Goal: Task Accomplishment & Management: Use online tool/utility

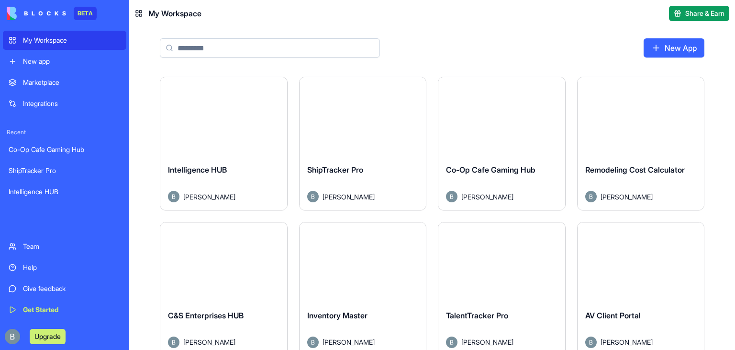
click at [215, 119] on button "Launch" at bounding box center [224, 116] width 72 height 19
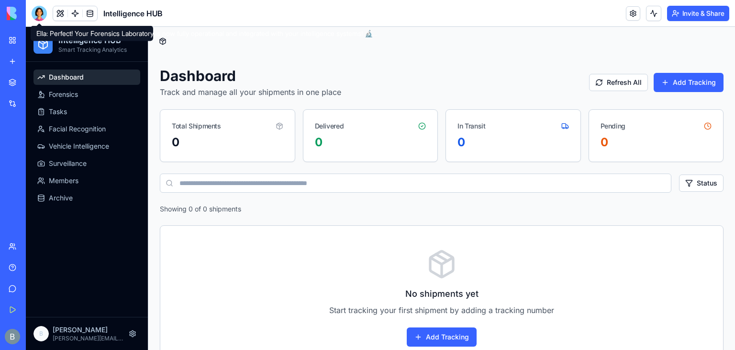
click at [34, 4] on header "Intelligence HUB Invite & Share" at bounding box center [381, 13] width 710 height 27
click at [44, 17] on div at bounding box center [39, 13] width 15 height 15
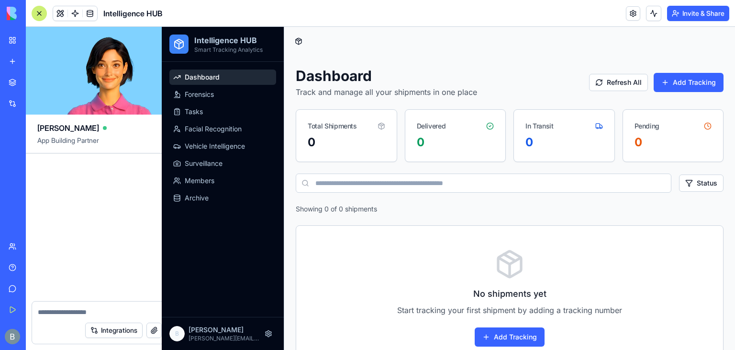
scroll to position [11862, 0]
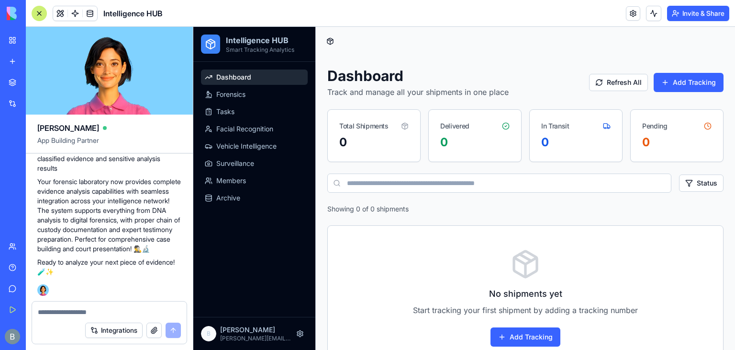
click at [117, 314] on textarea at bounding box center [109, 312] width 143 height 10
click at [70, 312] on textarea at bounding box center [109, 312] width 143 height 10
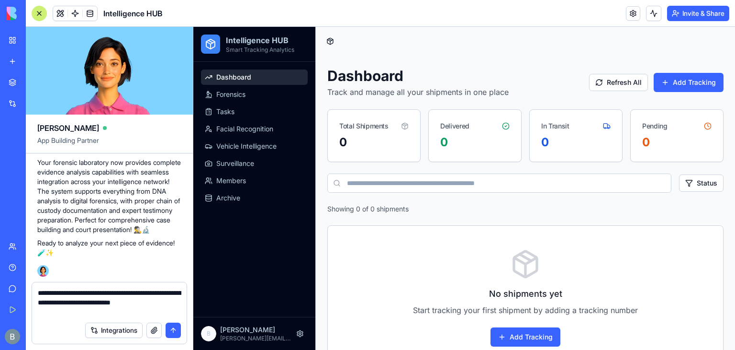
type textarea "**********"
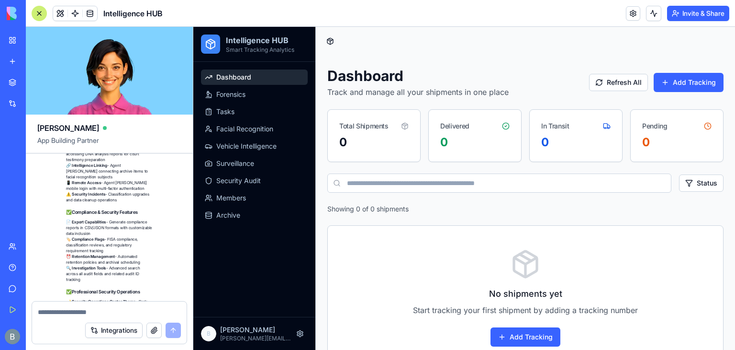
scroll to position [13025, 0]
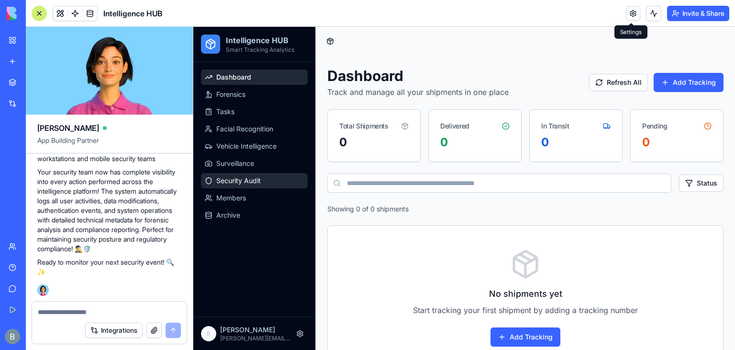
click at [256, 177] on span "Security Audit" at bounding box center [238, 181] width 45 height 10
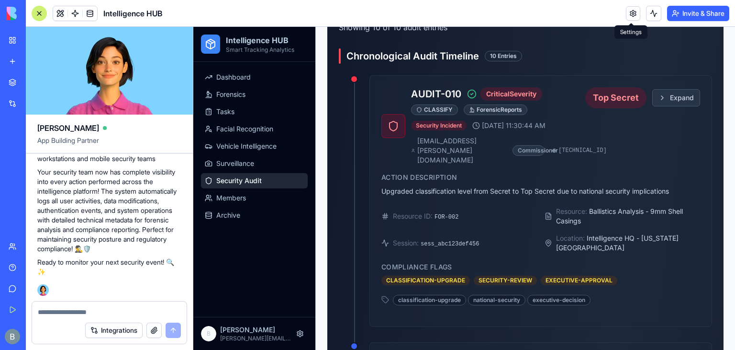
scroll to position [616, 0]
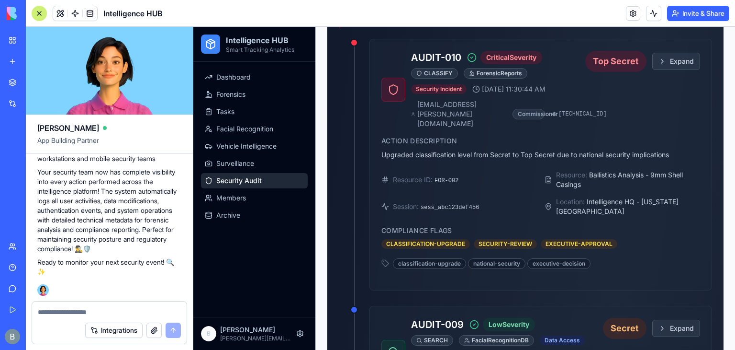
click at [85, 316] on div "Integrations" at bounding box center [109, 329] width 155 height 27
click at [79, 309] on textarea at bounding box center [110, 312] width 144 height 10
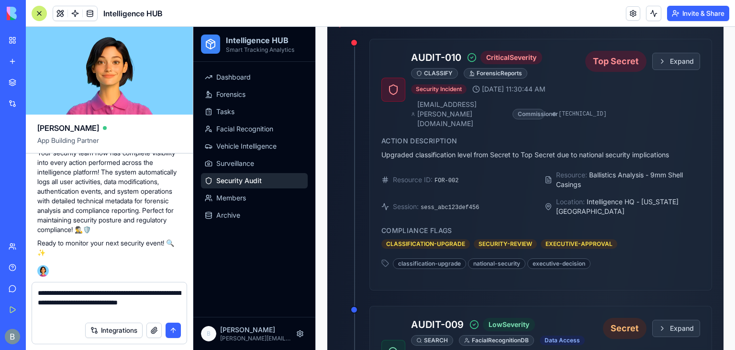
type textarea "**********"
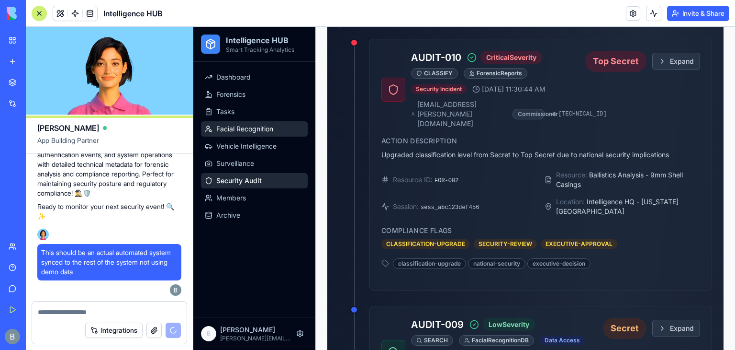
click at [258, 125] on span "Facial Recognition" at bounding box center [244, 129] width 57 height 10
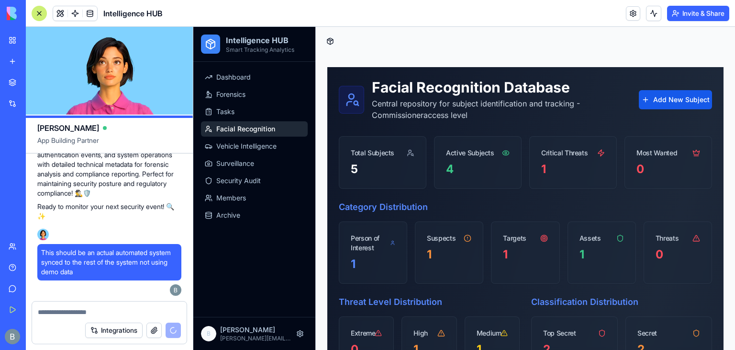
click at [332, 43] on button at bounding box center [330, 40] width 13 height 13
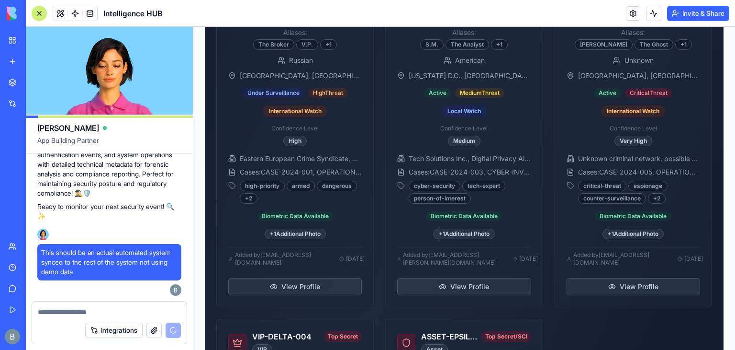
scroll to position [605, 0]
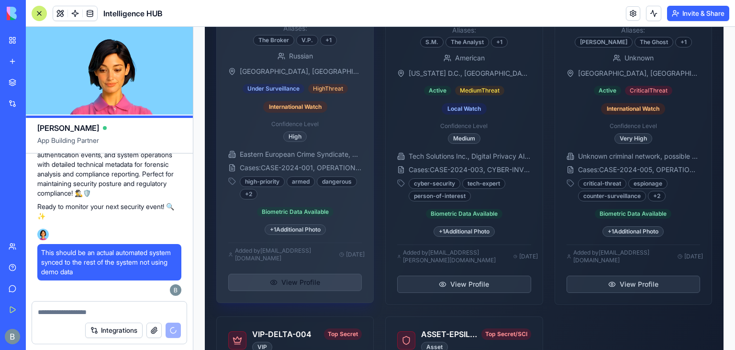
click at [307, 280] on button "View Profile" at bounding box center [295, 281] width 134 height 17
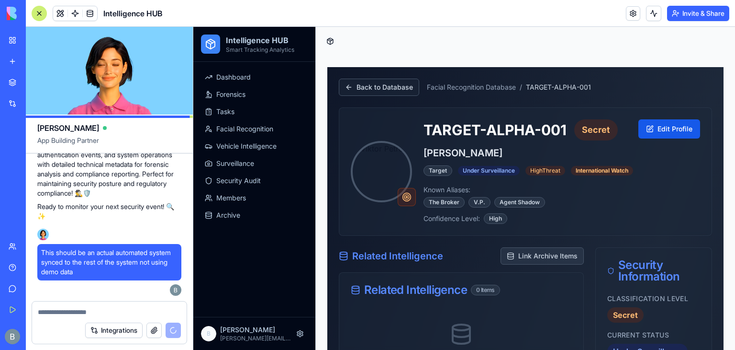
click at [330, 43] on button at bounding box center [330, 40] width 13 height 13
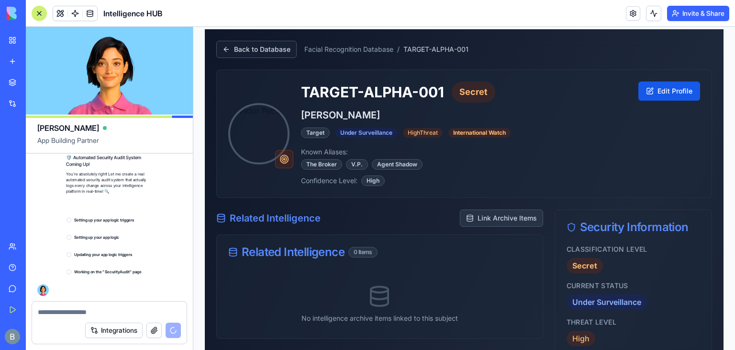
scroll to position [13243, 0]
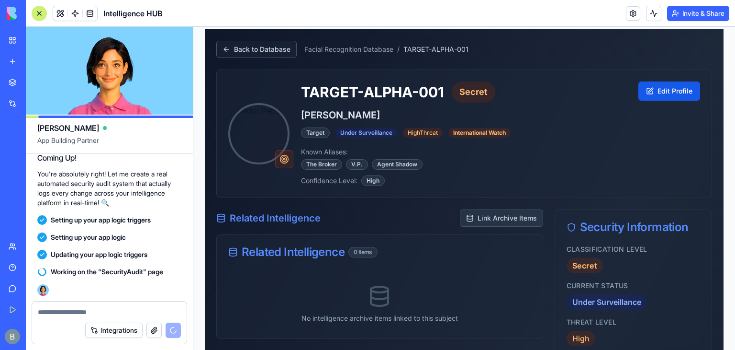
click at [282, 164] on div at bounding box center [284, 159] width 18 height 18
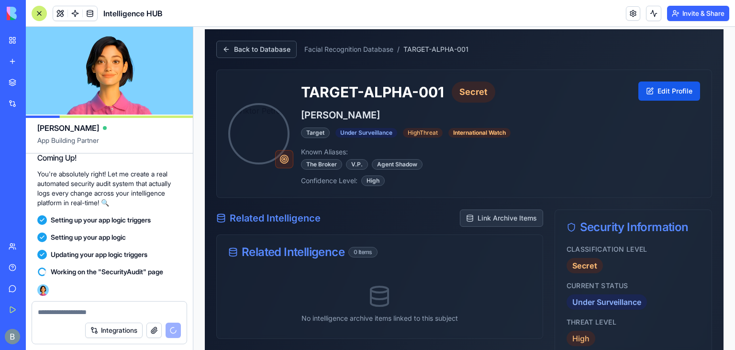
click at [286, 186] on div "TARGET-ALPHA-001 Secret Viktor Petrov Target Under Surveillance High Threat Int…" at bounding box center [464, 133] width 495 height 127
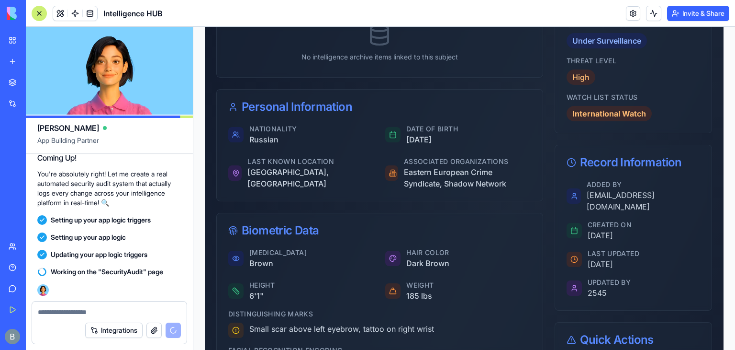
scroll to position [299, 0]
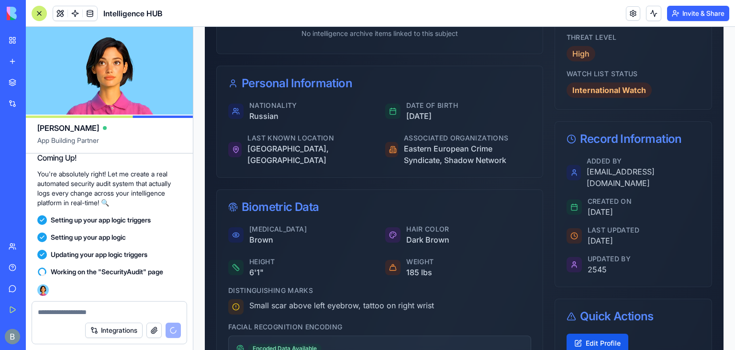
scroll to position [326, 0]
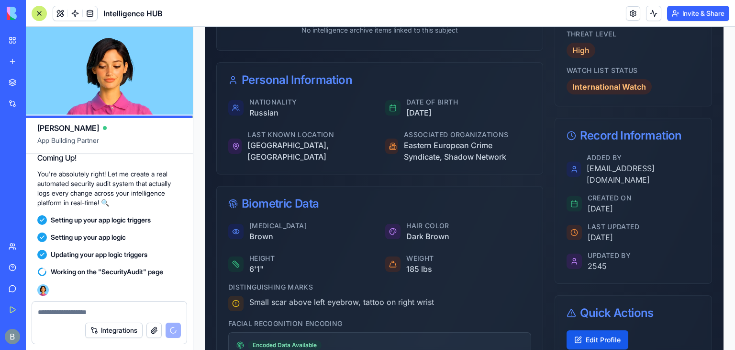
click at [594, 264] on div "Added By commissioner@intelligence.gov Created On Oct 02, 2025 Last Updated Jan…" at bounding box center [633, 218] width 157 height 130
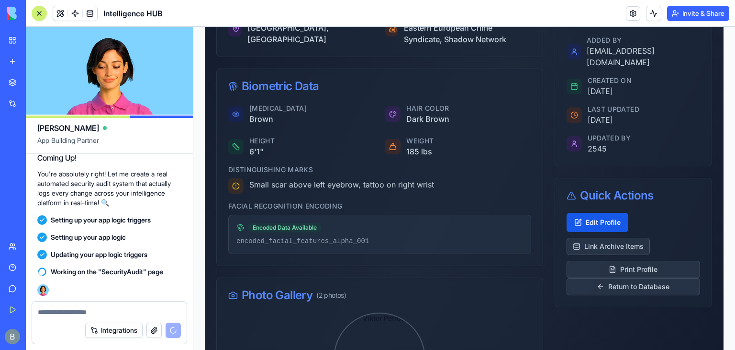
scroll to position [444, 0]
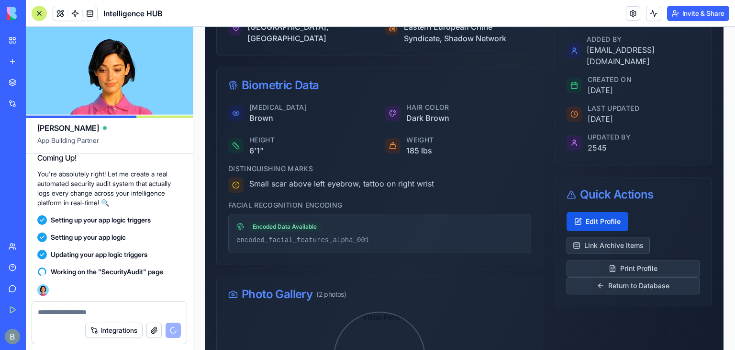
click at [463, 300] on div "Photo Gallery ( 2 photos )" at bounding box center [380, 294] width 326 height 34
click at [500, 158] on div "Eye Color Brown Hair Color Dark Brown Height 6'1" Weight 185 lbs Distinguishing…" at bounding box center [380, 183] width 326 height 162
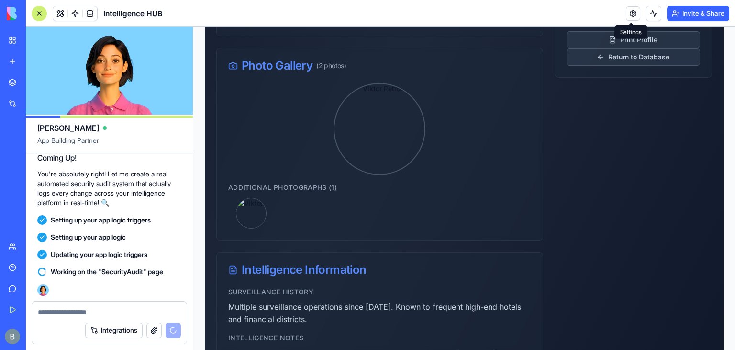
scroll to position [677, 0]
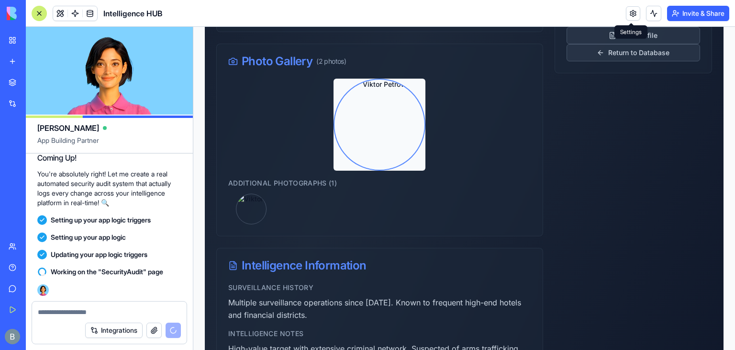
click at [391, 142] on img "button" at bounding box center [380, 124] width 90 height 90
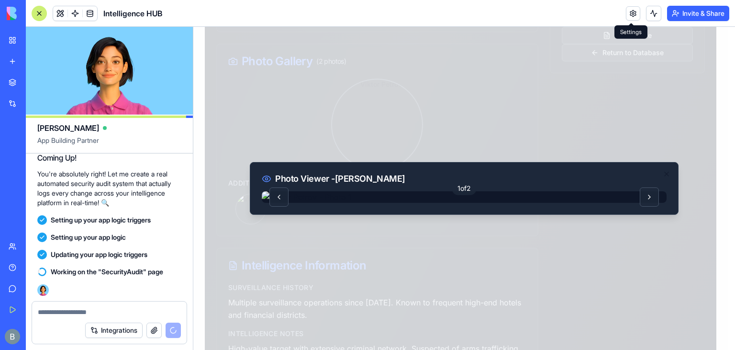
click at [702, 182] on div at bounding box center [464, 188] width 542 height 323
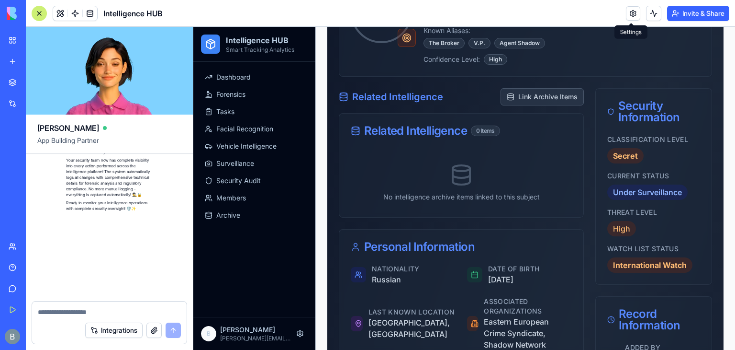
scroll to position [13996, 0]
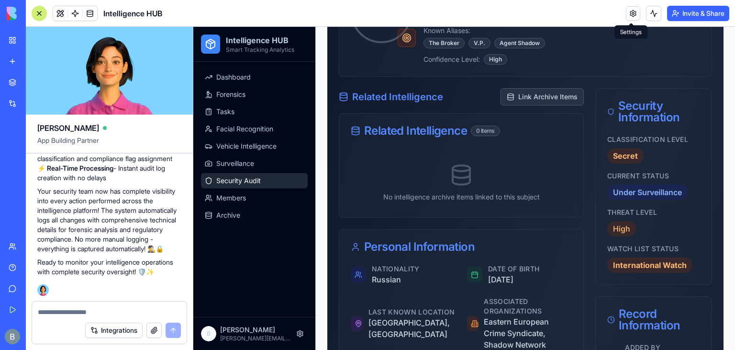
click at [237, 181] on span "Security Audit" at bounding box center [238, 181] width 45 height 10
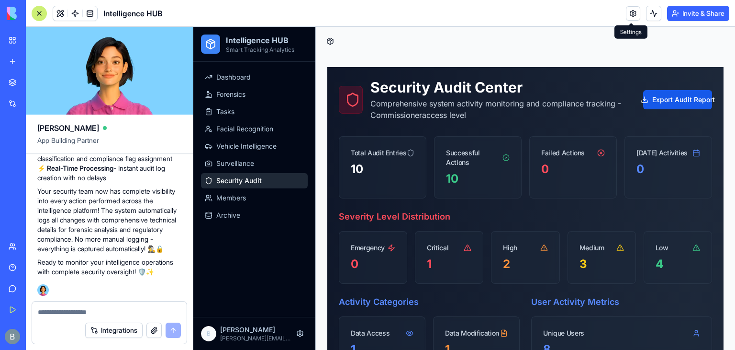
click at [122, 322] on button "Integrations" at bounding box center [113, 329] width 57 height 15
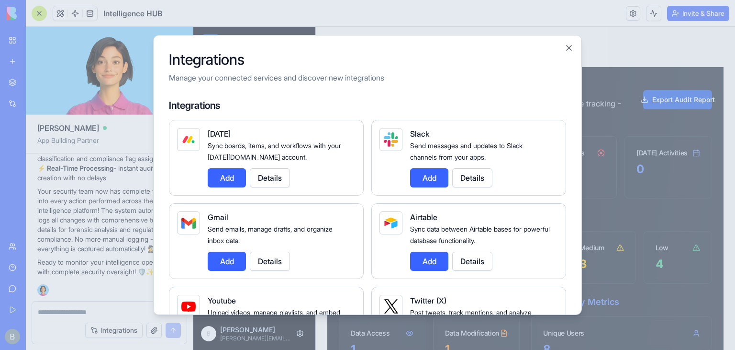
click at [113, 305] on div at bounding box center [367, 175] width 735 height 350
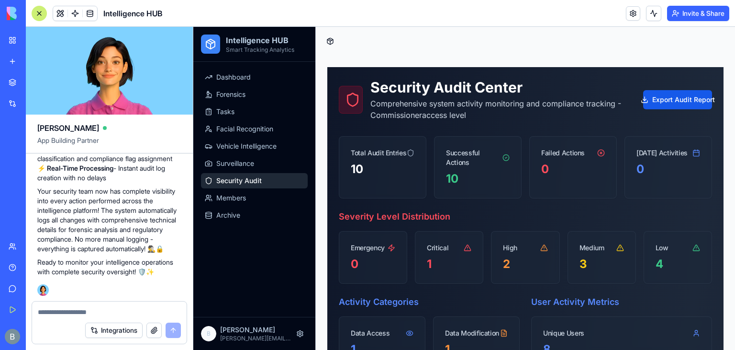
click at [113, 305] on html "BETA My Workspace New app Marketplace Integrations Recent Co-Op Cafe Gaming Hub…" at bounding box center [367, 175] width 735 height 350
click at [113, 305] on div at bounding box center [109, 308] width 155 height 15
click at [91, 314] on textarea at bounding box center [110, 312] width 144 height 10
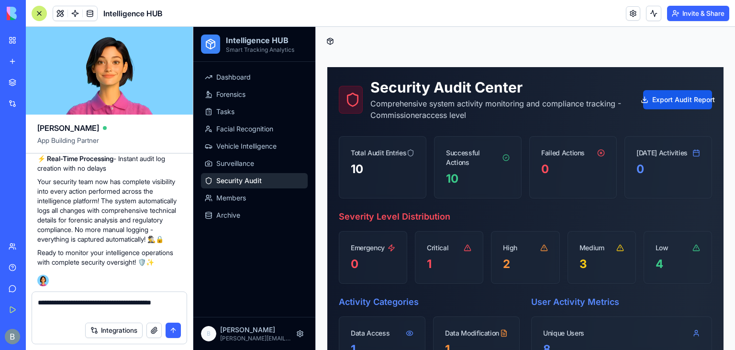
type textarea "**********"
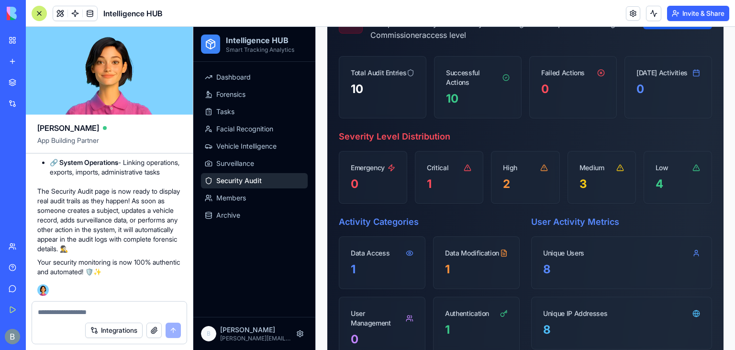
scroll to position [14542, 0]
click at [259, 150] on span "Vehicle Intelligence" at bounding box center [246, 146] width 60 height 10
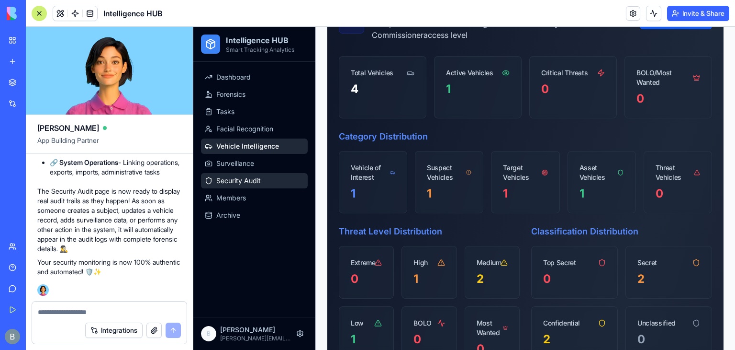
click at [241, 184] on span "Security Audit" at bounding box center [238, 181] width 45 height 10
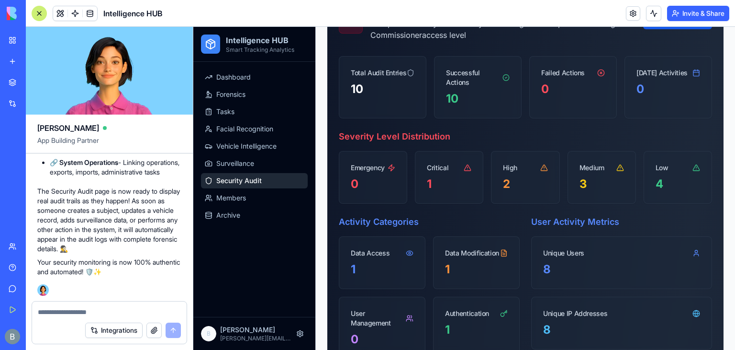
click at [88, 310] on textarea at bounding box center [110, 312] width 144 height 10
type textarea "*"
type textarea "**********"
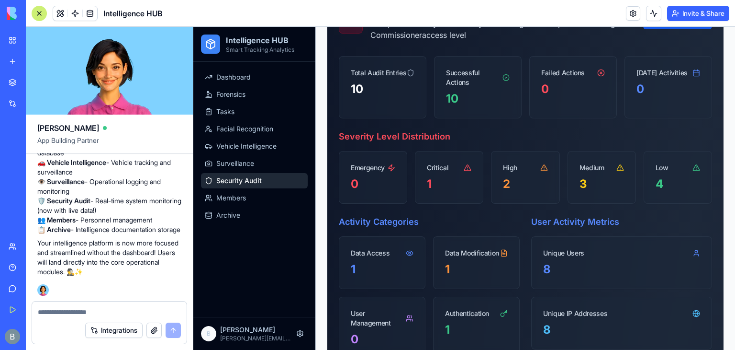
scroll to position [14969, 0]
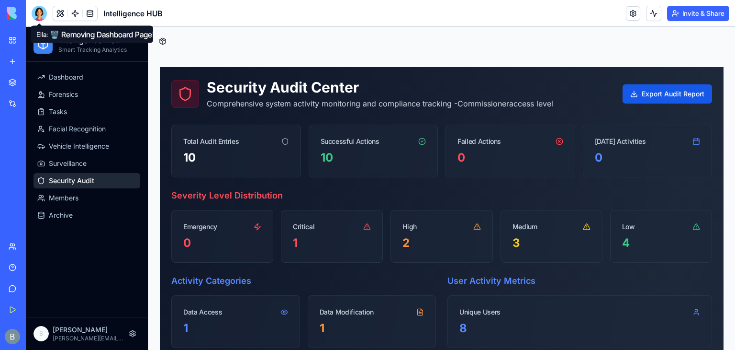
click at [41, 19] on div at bounding box center [39, 13] width 15 height 15
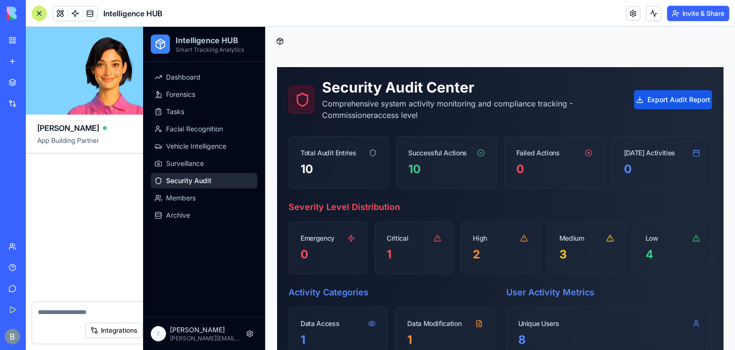
scroll to position [14969, 0]
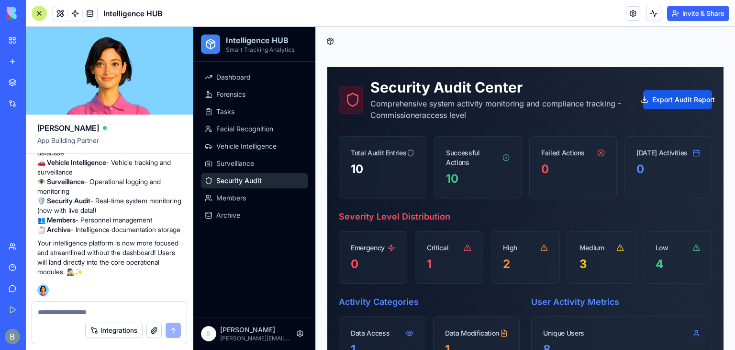
click at [99, 315] on textarea at bounding box center [109, 312] width 143 height 10
click at [85, 313] on textarea at bounding box center [109, 312] width 143 height 10
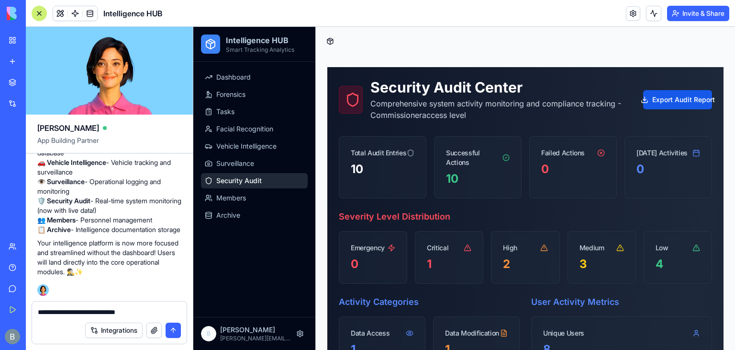
type textarea "**********"
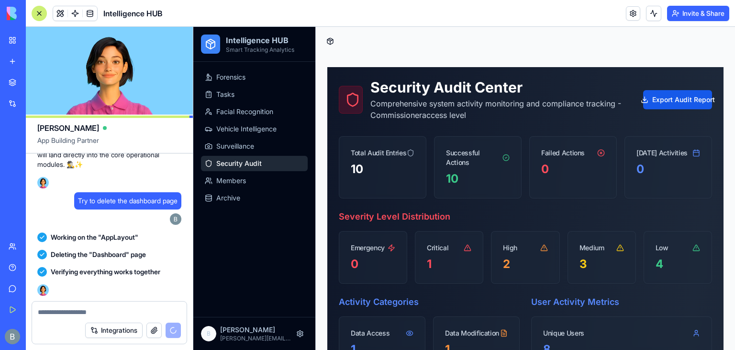
scroll to position [15488, 0]
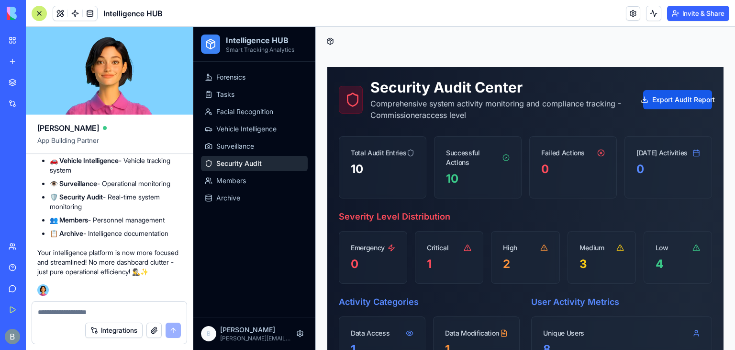
click at [71, 309] on textarea at bounding box center [110, 312] width 144 height 10
type textarea "**********"
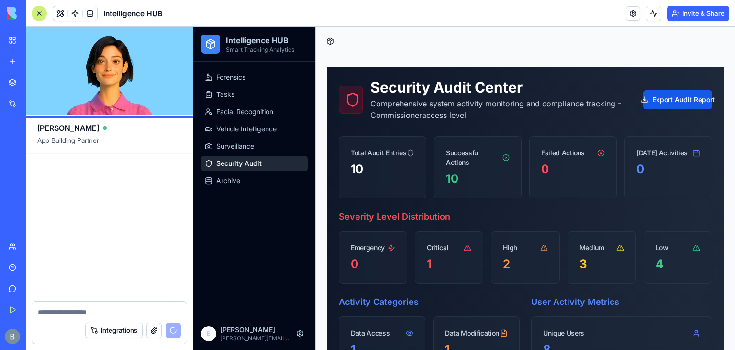
scroll to position [16018, 0]
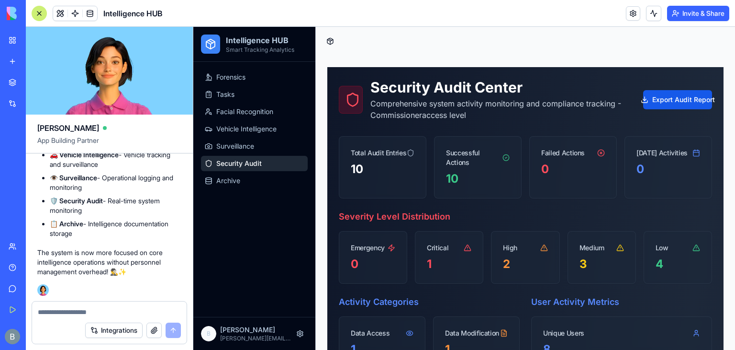
click at [98, 317] on div "Integrations" at bounding box center [109, 329] width 155 height 27
click at [71, 311] on textarea at bounding box center [110, 312] width 144 height 10
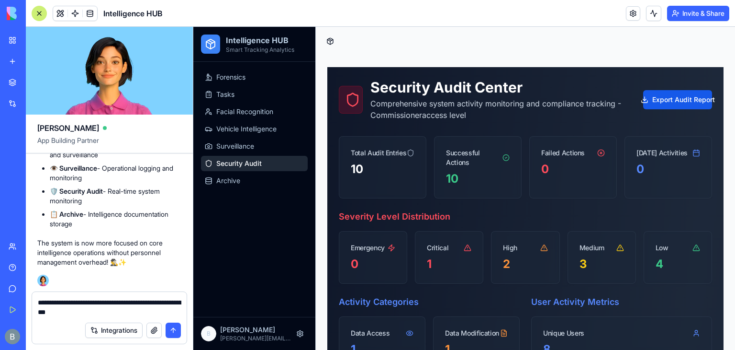
type textarea "**********"
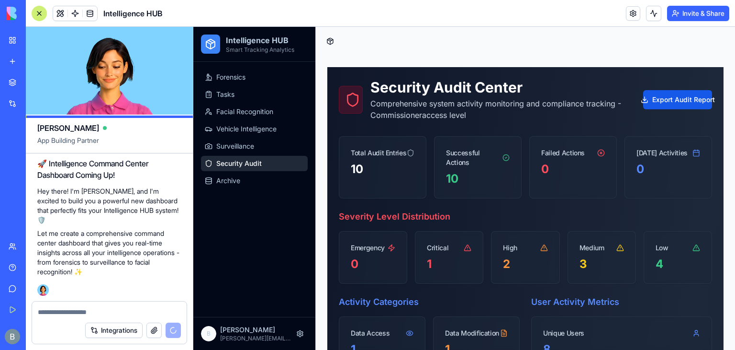
scroll to position [16218, 0]
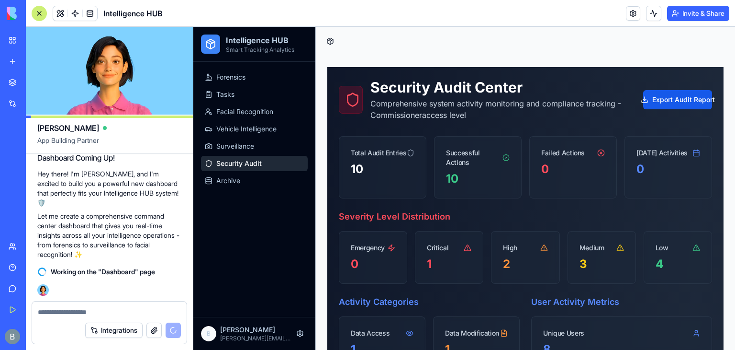
click at [542, 50] on div at bounding box center [525, 41] width 419 height 29
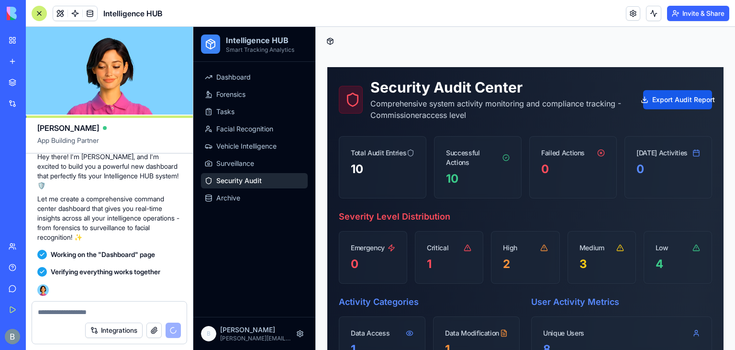
scroll to position [16606, 0]
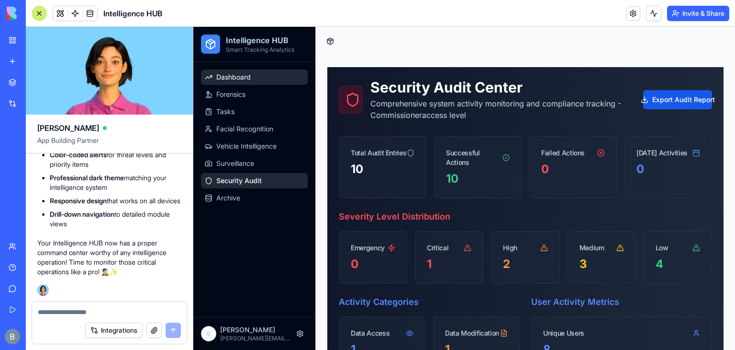
click at [279, 75] on link "Dashboard" at bounding box center [254, 76] width 107 height 15
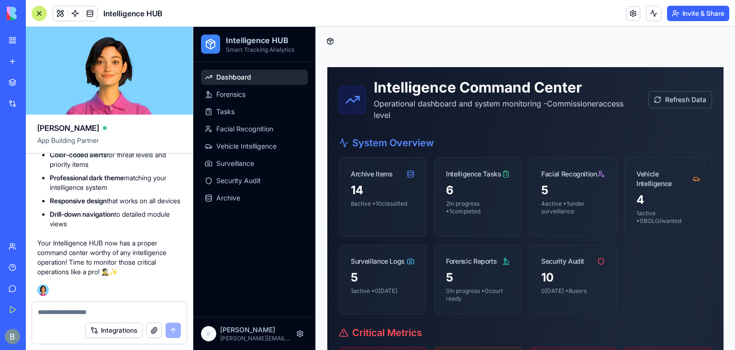
click at [73, 316] on div "Integrations" at bounding box center [109, 329] width 155 height 27
click at [71, 314] on textarea at bounding box center [110, 312] width 144 height 10
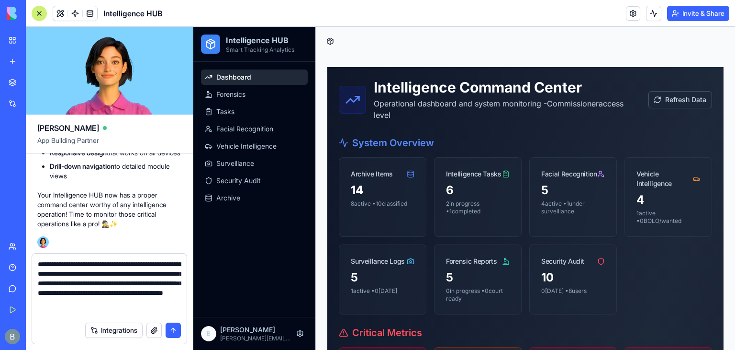
scroll to position [9, 0]
type textarea "**********"
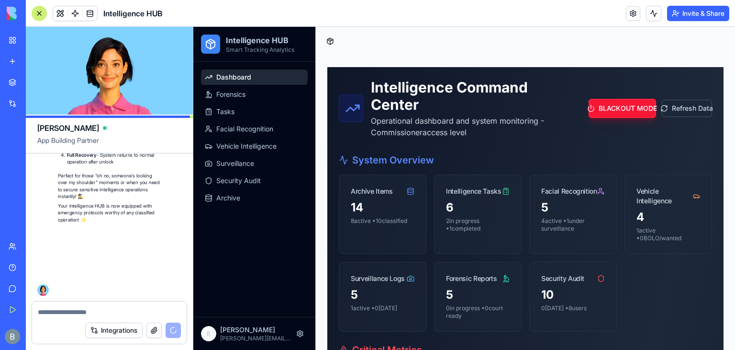
scroll to position [17238, 0]
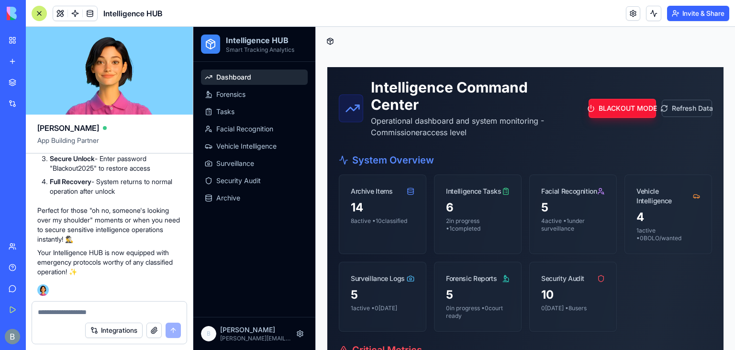
click at [39, 16] on div at bounding box center [39, 13] width 15 height 15
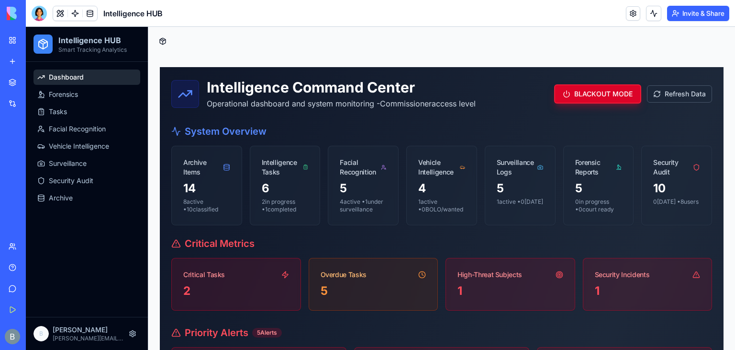
click at [583, 94] on button "BLACKOUT MODE" at bounding box center [597, 93] width 87 height 19
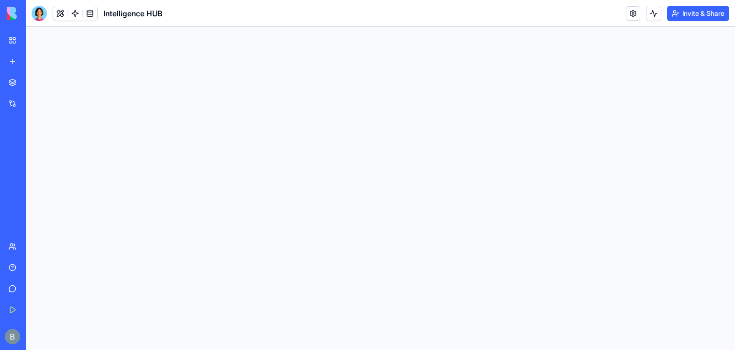
scroll to position [0, 0]
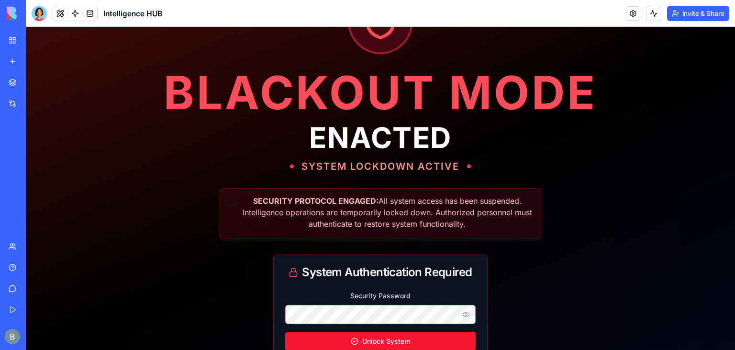
click at [285, 331] on button "Unlock System" at bounding box center [380, 340] width 191 height 19
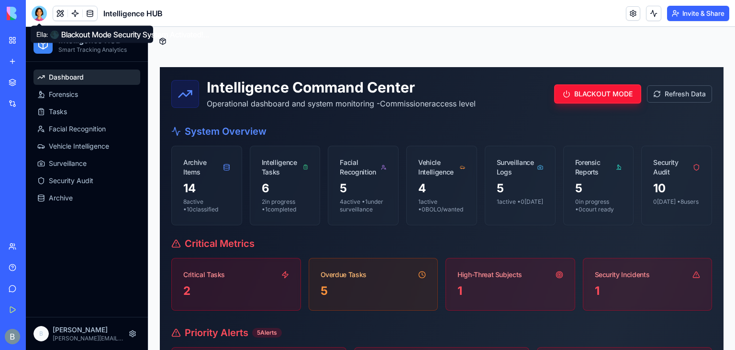
click at [38, 18] on div at bounding box center [39, 13] width 15 height 15
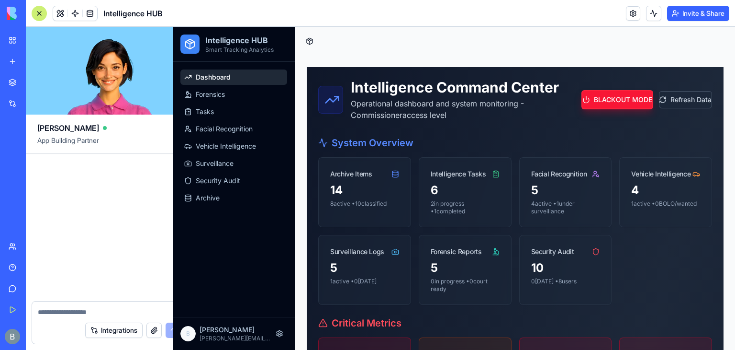
scroll to position [17238, 0]
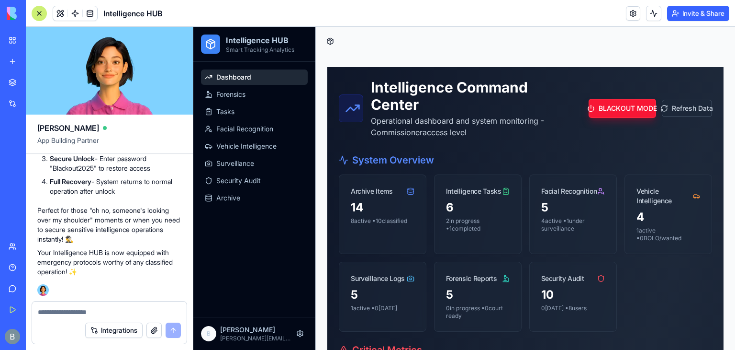
click at [100, 307] on textarea at bounding box center [109, 312] width 143 height 10
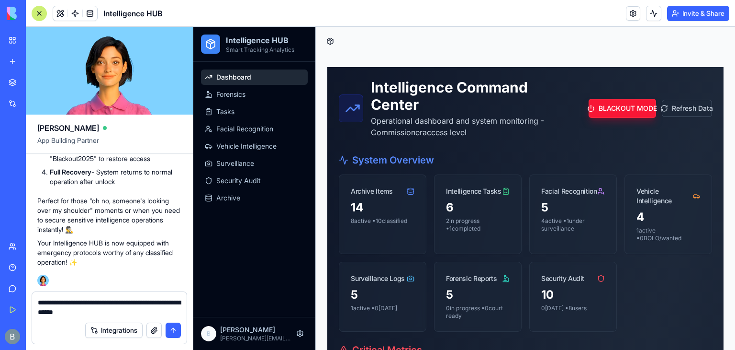
type textarea "**********"
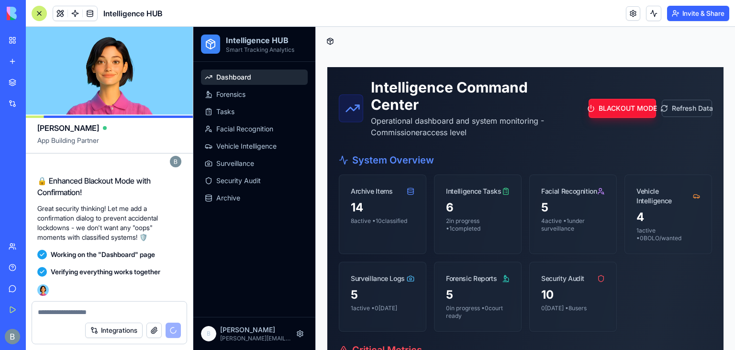
scroll to position [17742, 0]
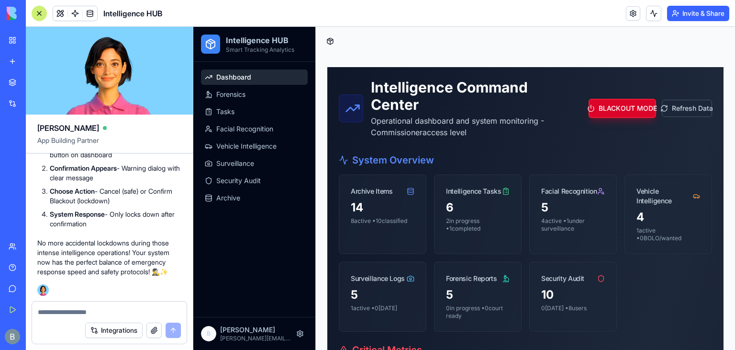
click at [623, 112] on button "BLACKOUT MODE" at bounding box center [623, 108] width 68 height 19
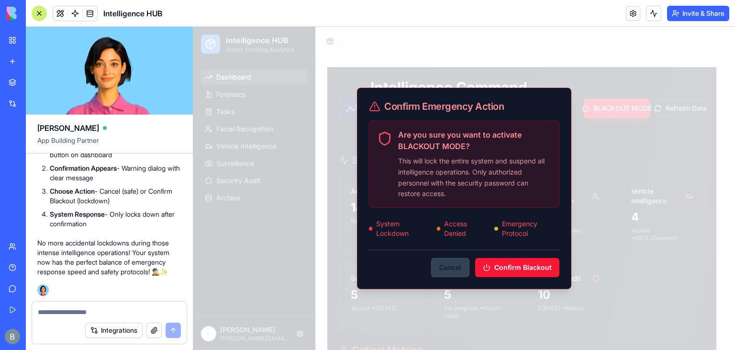
click at [453, 269] on button "Cancel" at bounding box center [450, 267] width 38 height 19
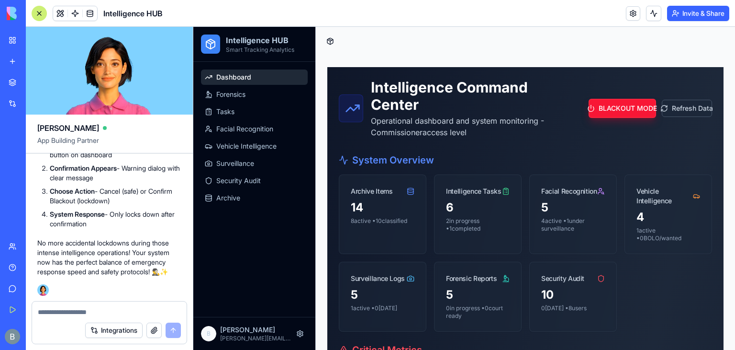
click at [88, 308] on textarea at bounding box center [110, 312] width 144 height 10
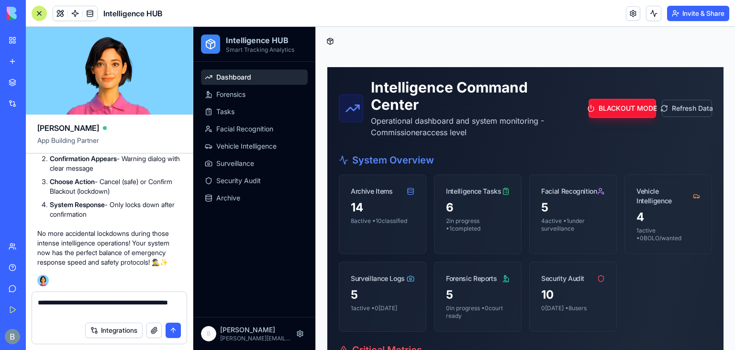
type textarea "**********"
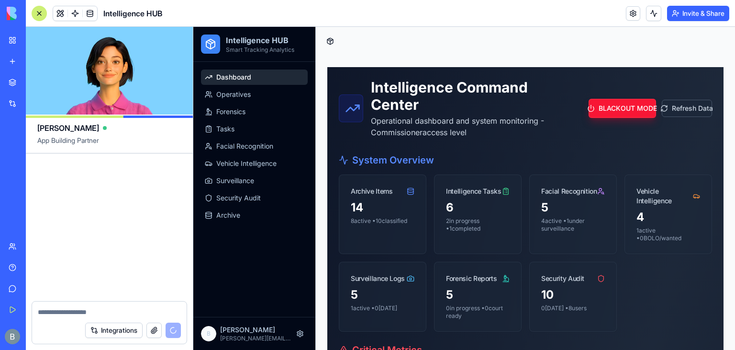
scroll to position [18286, 0]
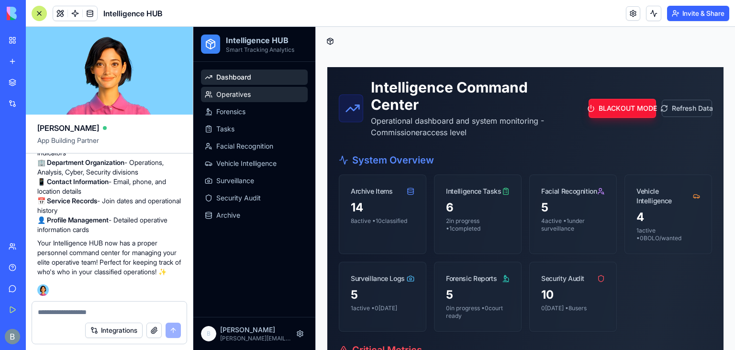
click at [220, 98] on span "Operatives" at bounding box center [233, 95] width 34 height 10
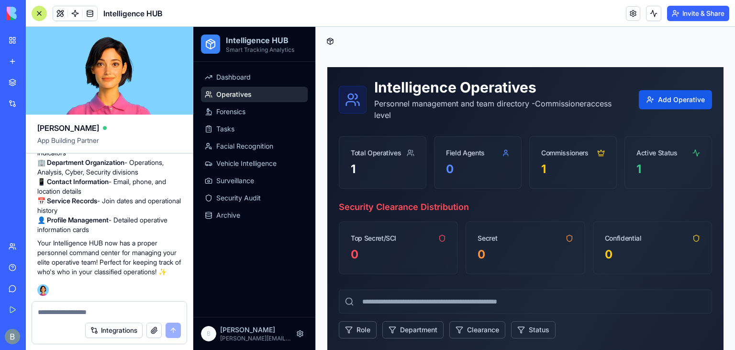
click at [146, 307] on textarea at bounding box center [110, 312] width 144 height 10
paste textarea "*"
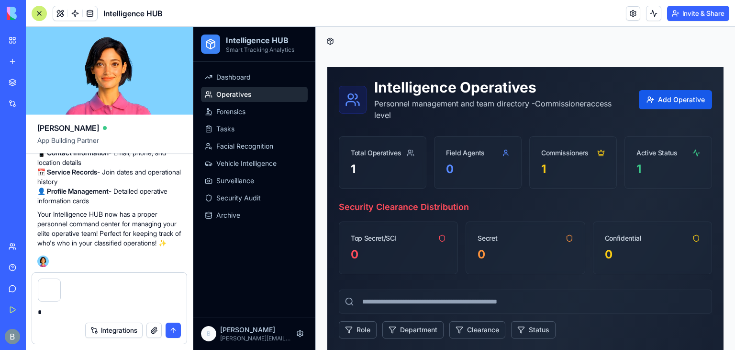
click at [146, 307] on textarea "*" at bounding box center [110, 312] width 144 height 10
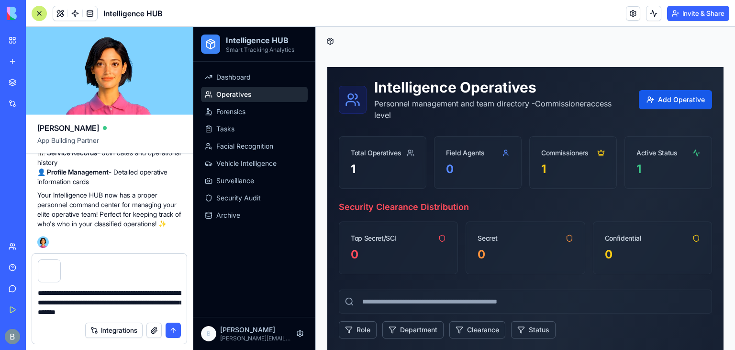
type textarea "**********"
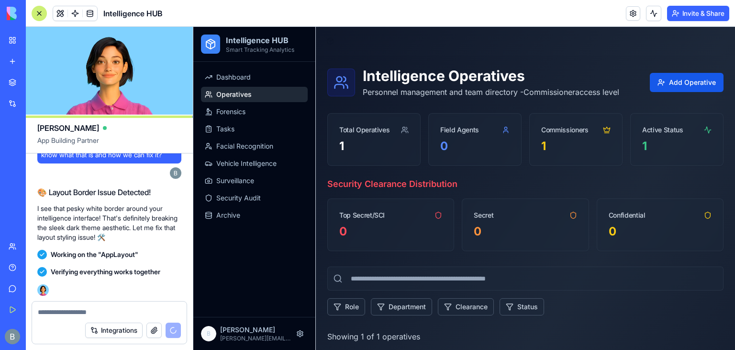
scroll to position [18713, 0]
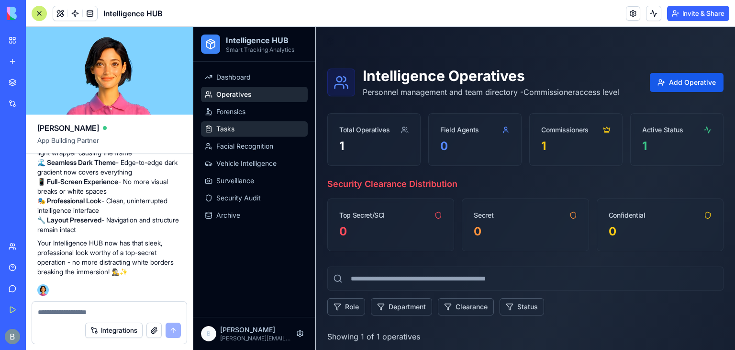
click at [294, 124] on link "Tasks" at bounding box center [254, 128] width 107 height 15
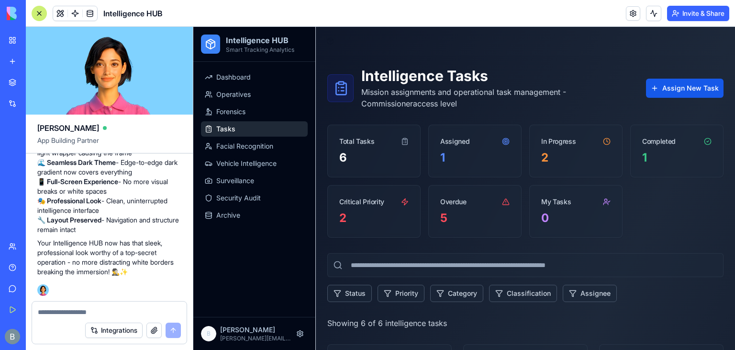
click at [99, 313] on textarea at bounding box center [110, 312] width 144 height 10
click at [96, 314] on textarea at bounding box center [110, 312] width 144 height 10
type textarea "******"
click at [99, 314] on textarea "******" at bounding box center [110, 312] width 144 height 10
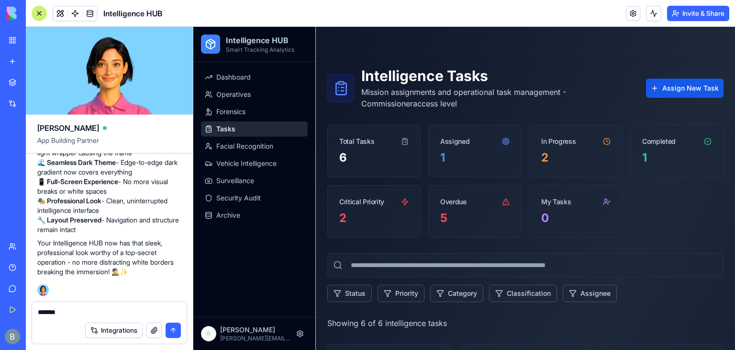
click at [99, 314] on textarea "******" at bounding box center [110, 312] width 144 height 10
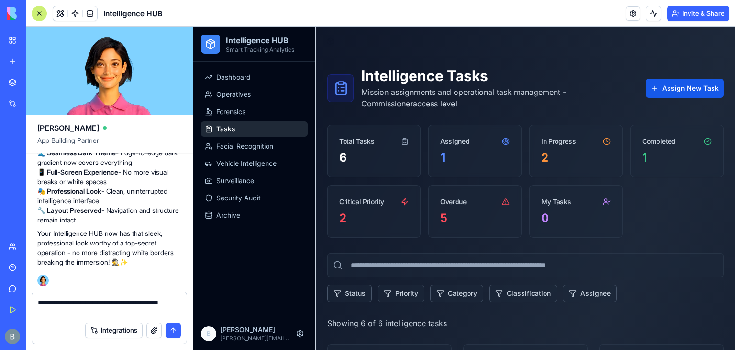
type textarea "**********"
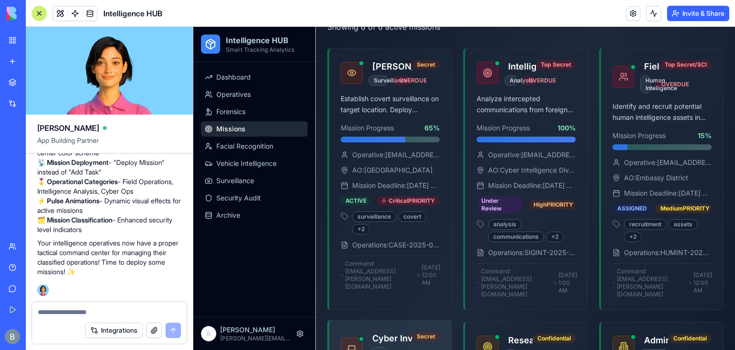
scroll to position [294, 0]
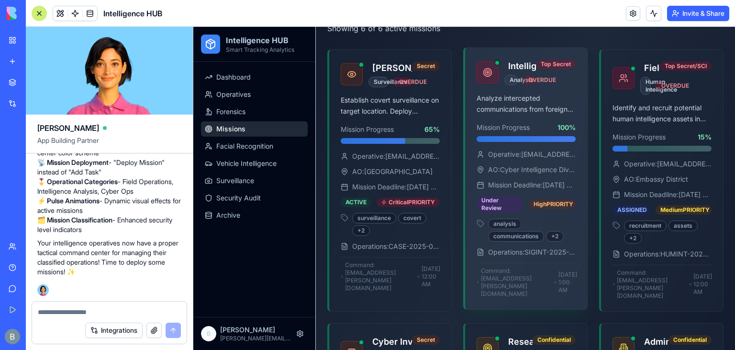
click at [527, 146] on div "Analyze intercepted communications from foreign intelligence sources. Decrypt, …" at bounding box center [526, 201] width 122 height 216
click at [511, 75] on div "Analysis OVERDUE" at bounding box center [521, 80] width 32 height 11
click at [477, 69] on div at bounding box center [488, 72] width 22 height 22
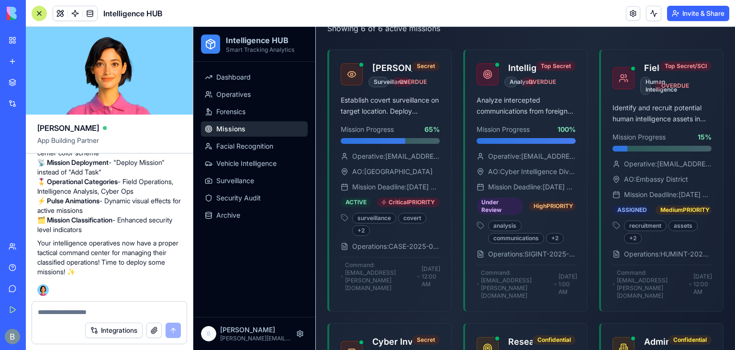
click at [165, 307] on textarea at bounding box center [110, 312] width 144 height 10
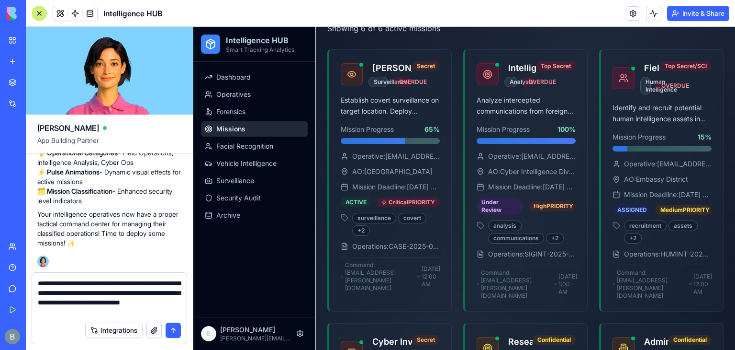
type textarea "**********"
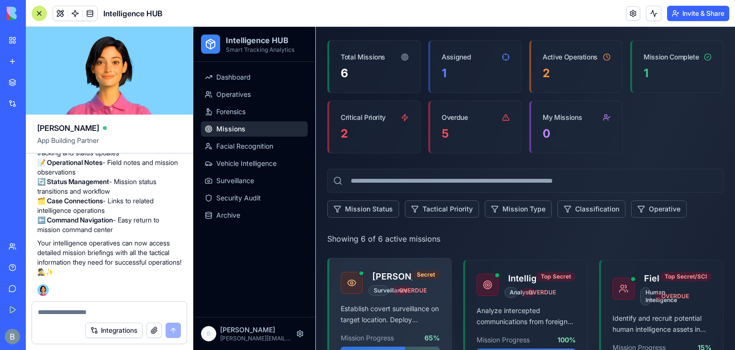
scroll to position [0, 0]
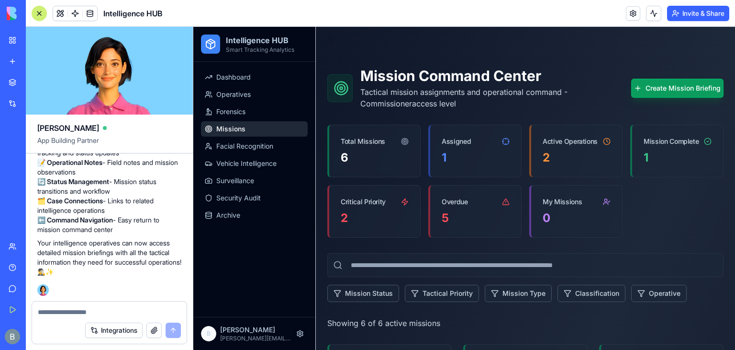
drag, startPoint x: 33, startPoint y: 13, endPoint x: 57, endPoint y: 38, distance: 35.2
click at [33, 13] on div at bounding box center [39, 13] width 15 height 15
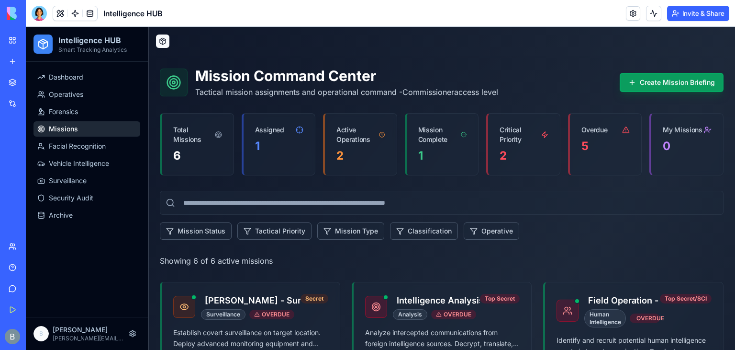
click at [168, 41] on button at bounding box center [162, 40] width 13 height 13
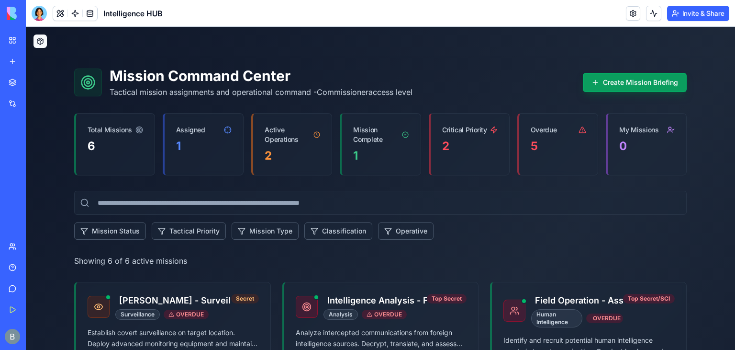
click at [34, 40] on button at bounding box center [40, 40] width 13 height 13
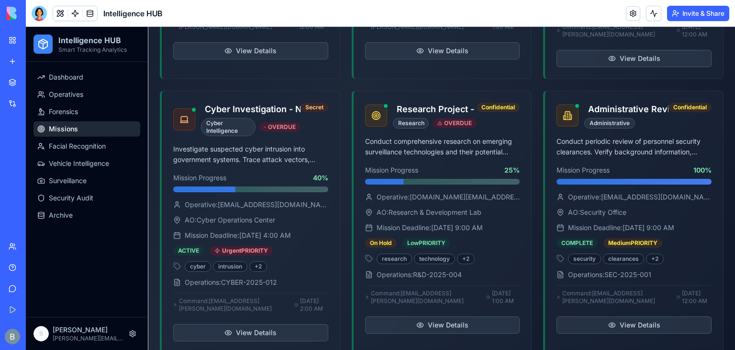
scroll to position [465, 0]
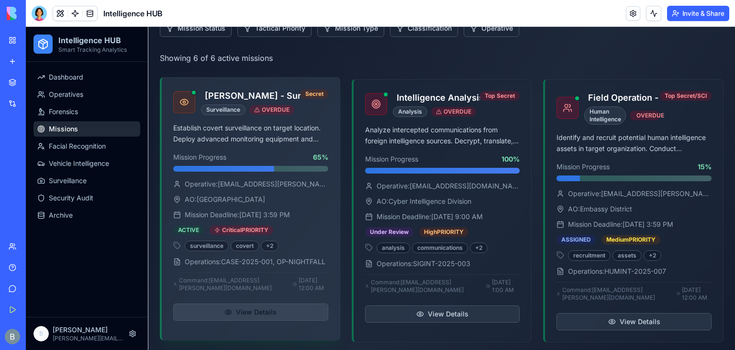
click at [268, 315] on button "View Details" at bounding box center [250, 311] width 155 height 17
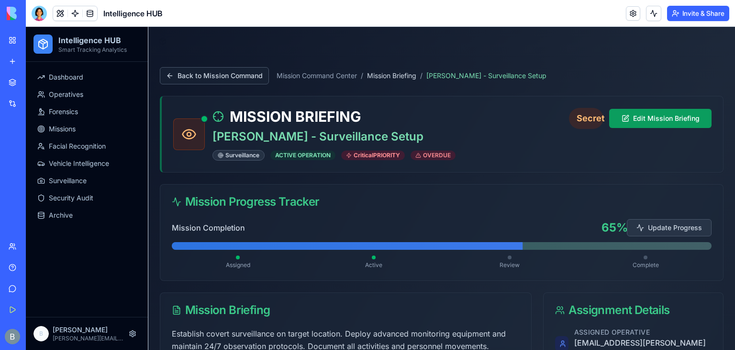
drag, startPoint x: 520, startPoint y: 135, endPoint x: 531, endPoint y: 145, distance: 14.9
click at [531, 145] on div "MISSION BRIEFING [PERSON_NAME] - Surveillance Setup Surveillance ACTIVE OPERATI…" at bounding box center [391, 134] width 357 height 53
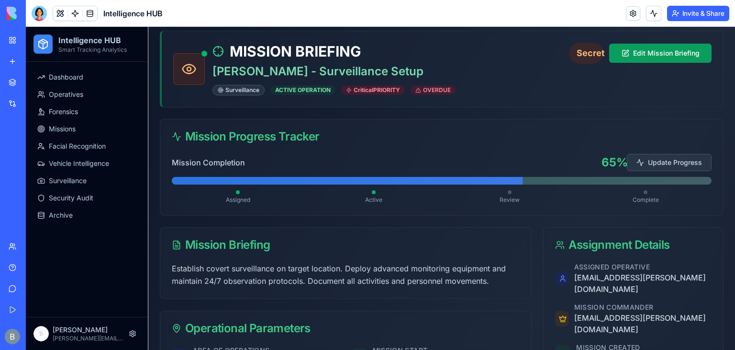
scroll to position [65, 0]
click at [531, 145] on div "Mission Progress Tracker" at bounding box center [441, 136] width 563 height 34
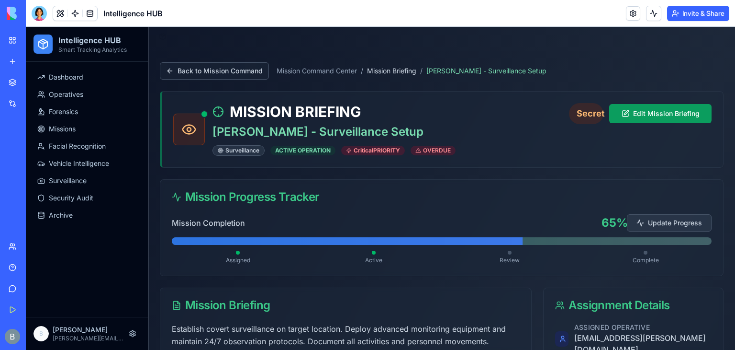
scroll to position [0, 0]
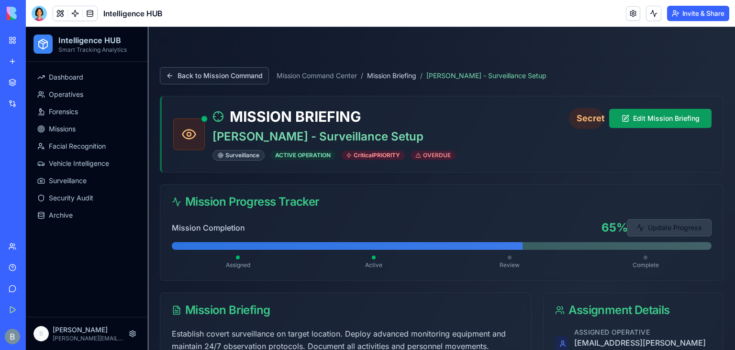
click at [655, 229] on button "Update Progress" at bounding box center [669, 227] width 85 height 17
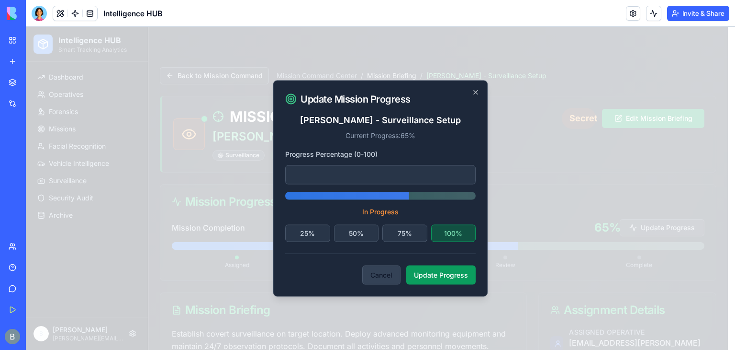
click at [385, 278] on button "Cancel" at bounding box center [381, 274] width 38 height 19
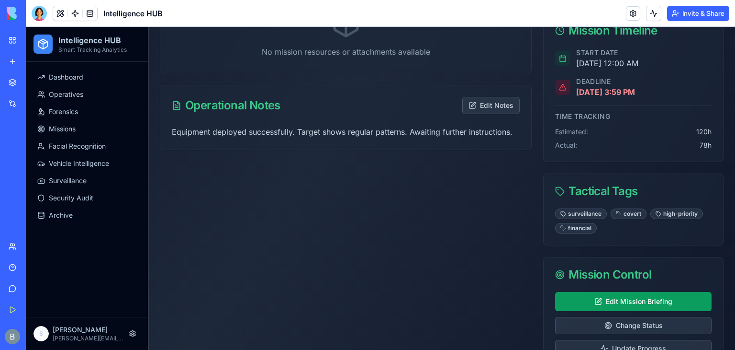
scroll to position [606, 0]
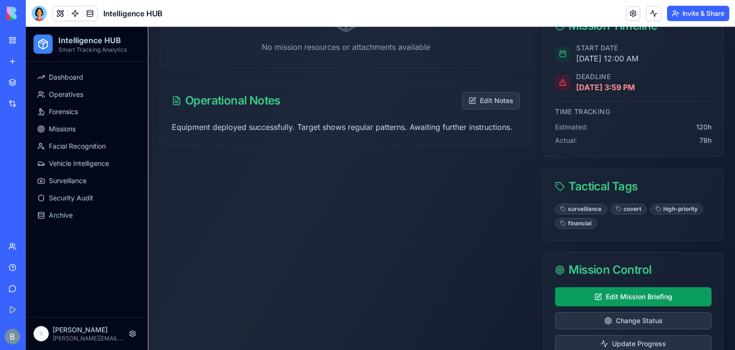
click at [587, 203] on div "surveillance" at bounding box center [581, 208] width 52 height 11
click at [576, 181] on div "Tactical Tags" at bounding box center [633, 186] width 157 height 11
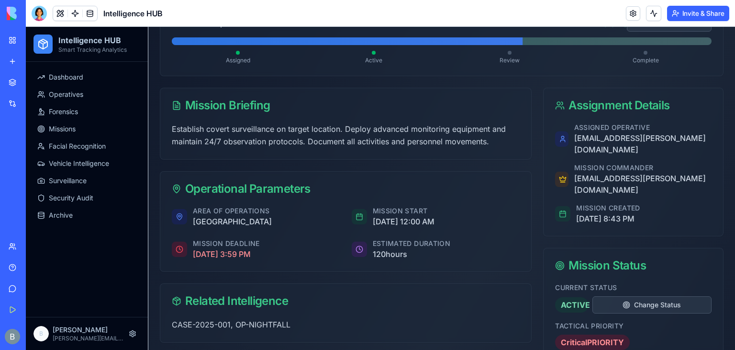
scroll to position [0, 0]
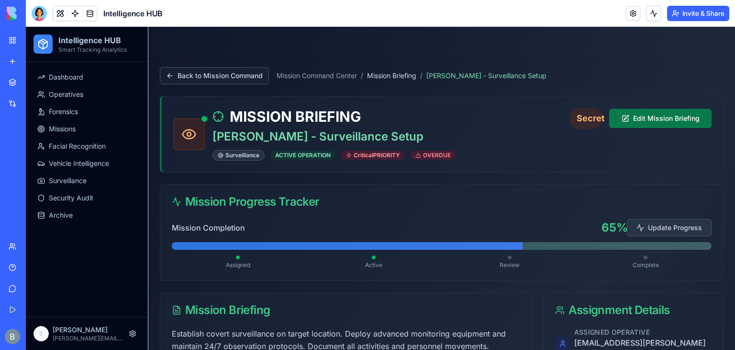
click at [642, 119] on button "Edit Mission Briefing" at bounding box center [661, 118] width 102 height 19
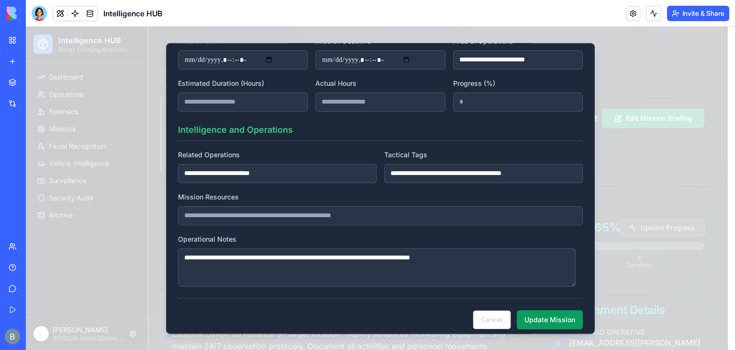
scroll to position [285, 0]
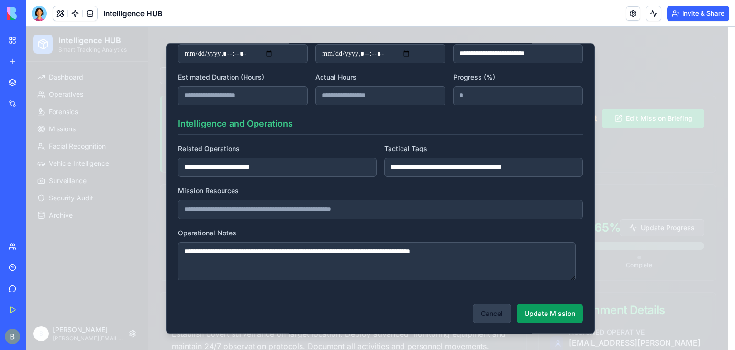
click at [491, 313] on button "Cancel" at bounding box center [492, 312] width 38 height 19
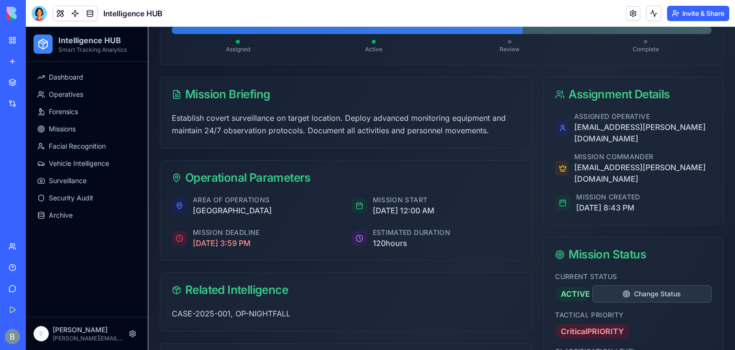
scroll to position [214, 0]
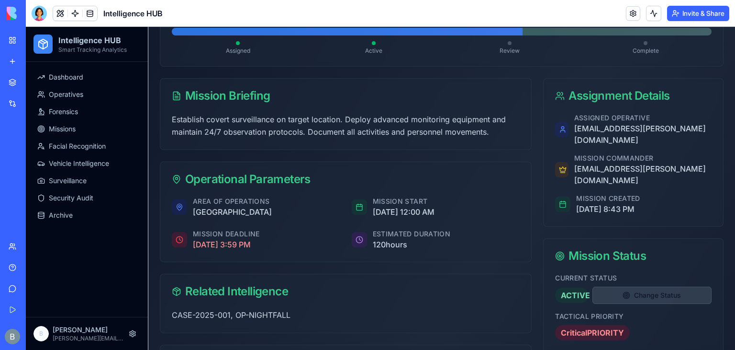
click at [616, 286] on button "Change Status" at bounding box center [652, 294] width 119 height 17
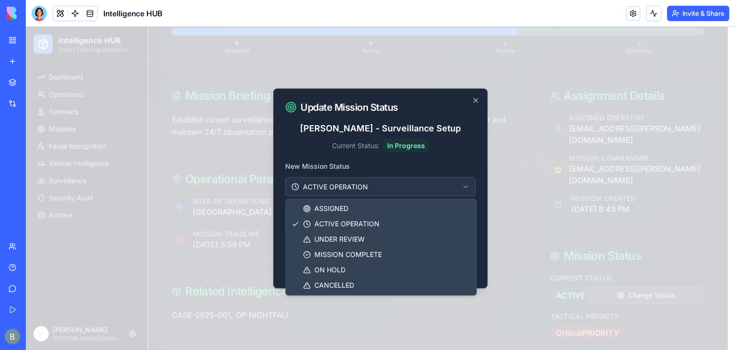
click at [379, 182] on body "Intelligence HUB Smart Tracking Analytics Dashboard Operatives Forensics Missio…" at bounding box center [377, 310] width 702 height 994
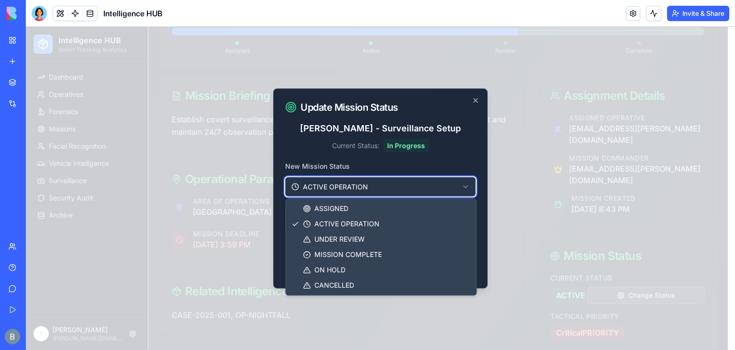
click at [377, 186] on body "Intelligence HUB Smart Tracking Analytics Dashboard Operatives Forensics Missio…" at bounding box center [377, 310] width 702 height 994
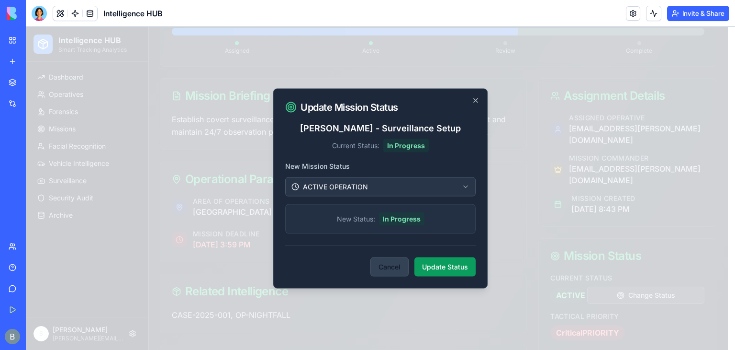
click at [388, 270] on button "Cancel" at bounding box center [390, 266] width 38 height 19
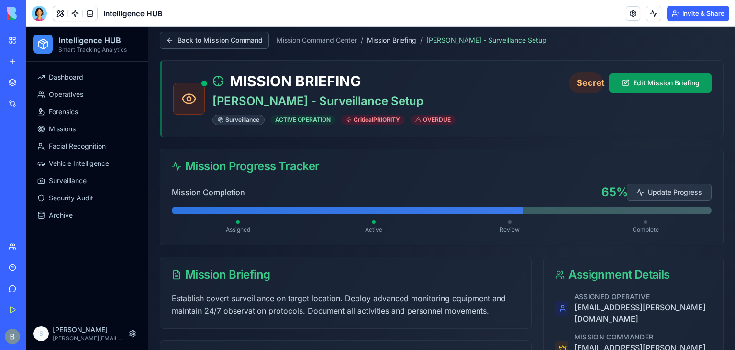
scroll to position [34, 0]
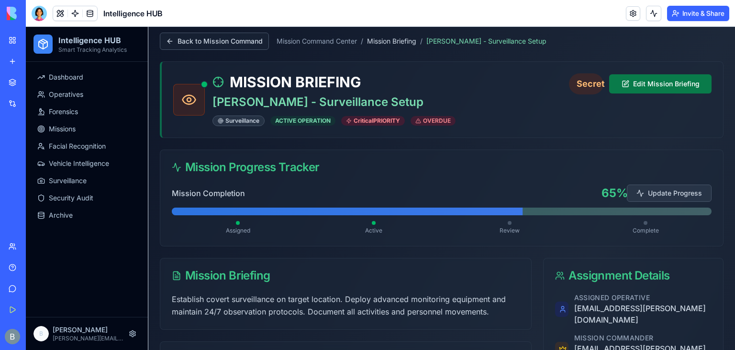
click at [642, 74] on button "Edit Mission Briefing" at bounding box center [661, 83] width 102 height 19
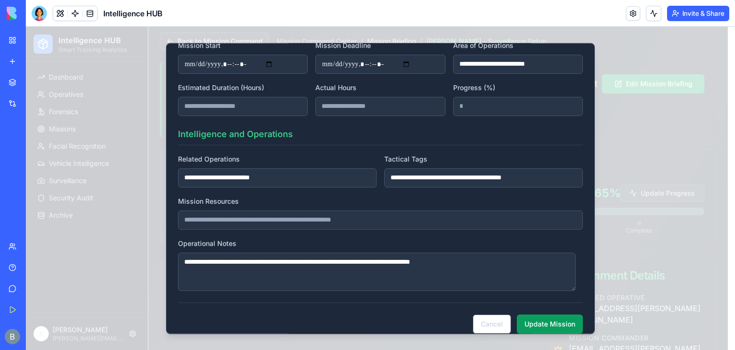
scroll to position [285, 0]
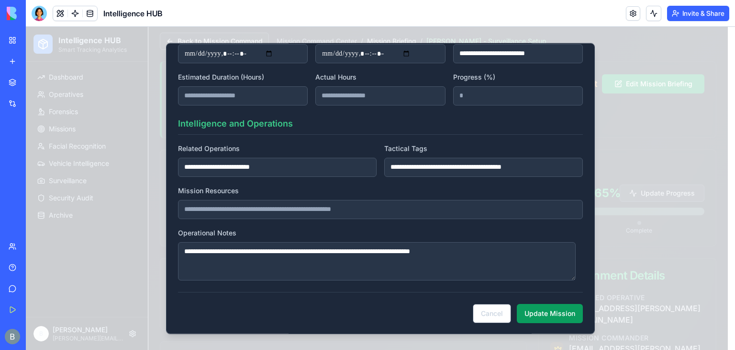
click at [668, 196] on div at bounding box center [381, 188] width 710 height 323
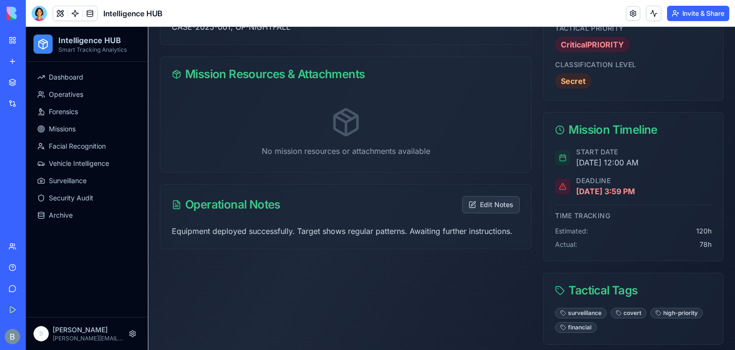
scroll to position [498, 0]
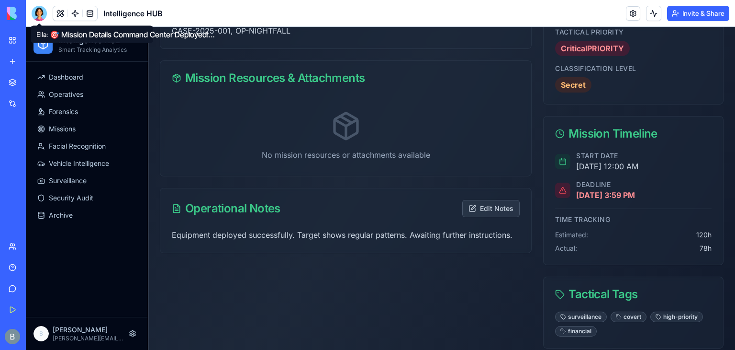
click at [35, 16] on div at bounding box center [39, 13] width 15 height 15
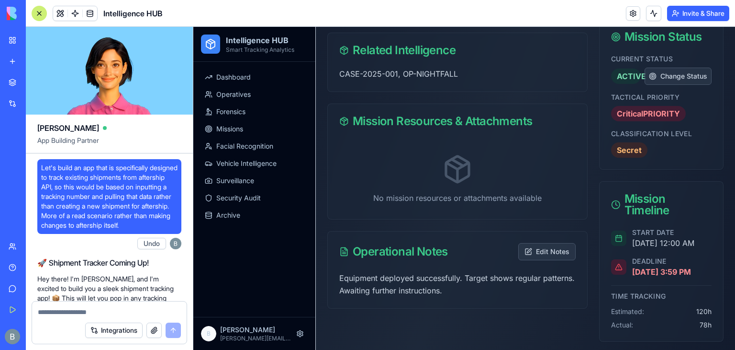
scroll to position [19837, 0]
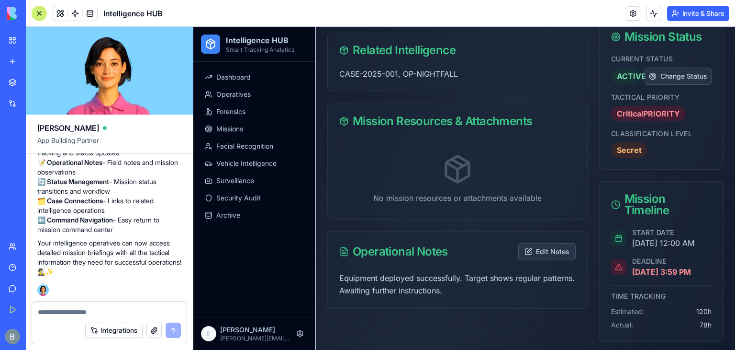
click at [92, 309] on textarea at bounding box center [109, 312] width 143 height 10
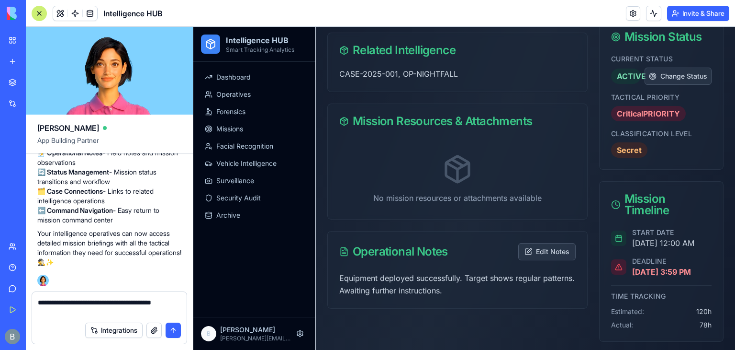
click at [150, 328] on button "button" at bounding box center [154, 329] width 15 height 15
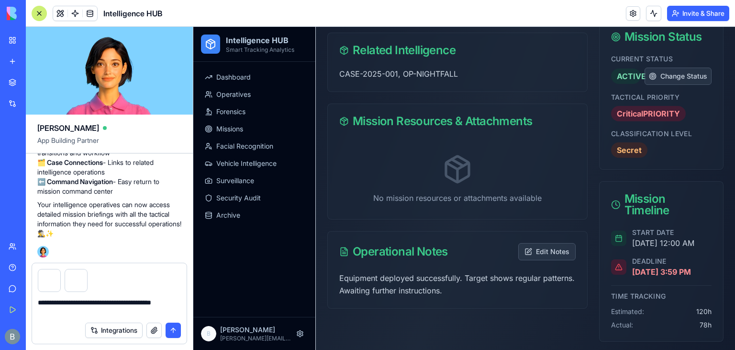
click at [61, 314] on textarea "**********" at bounding box center [110, 306] width 144 height 19
click at [51, 281] on div at bounding box center [49, 280] width 23 height 23
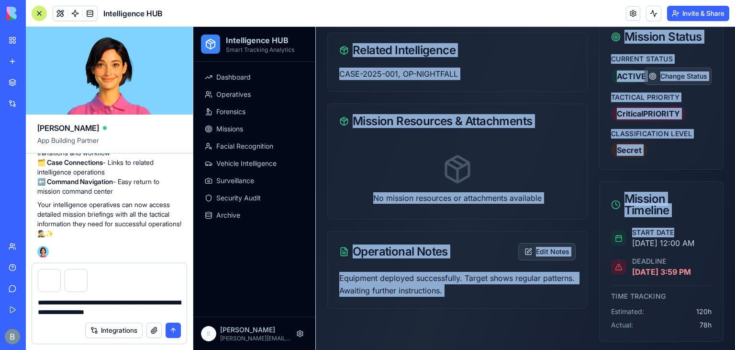
drag, startPoint x: 725, startPoint y: 196, endPoint x: 725, endPoint y: 231, distance: 35.4
click at [725, 231] on html "Intelligence HUB Smart Tracking Analytics Dashboard Operatives Forensics Missio…" at bounding box center [464, 64] width 542 height 1071
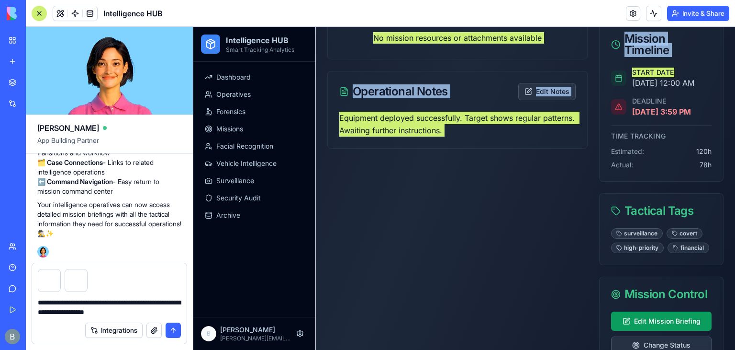
click at [167, 310] on textarea "**********" at bounding box center [110, 306] width 144 height 19
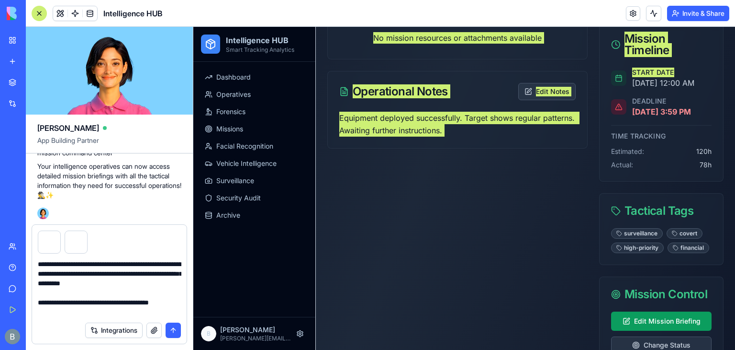
type textarea "**********"
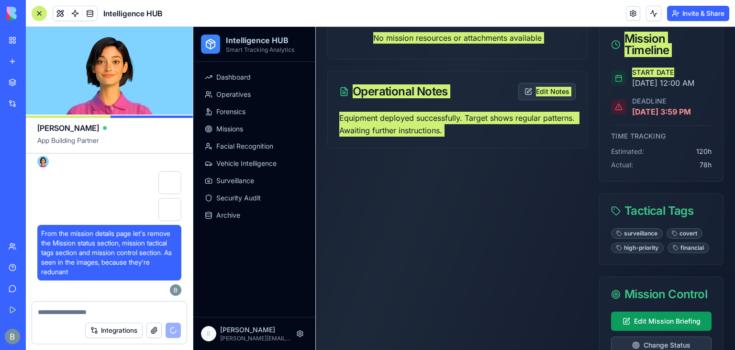
scroll to position [20012, 0]
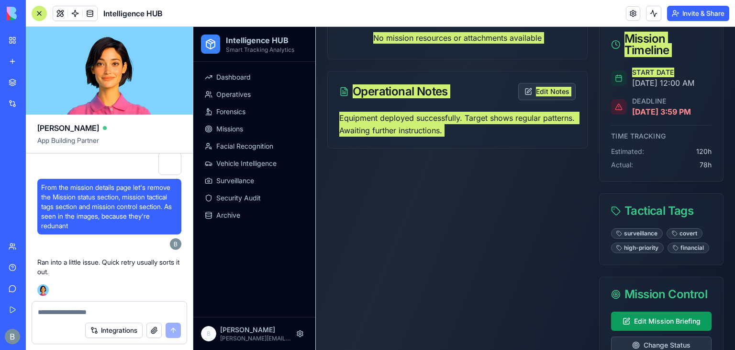
click at [103, 318] on div "Integrations" at bounding box center [109, 329] width 155 height 27
click at [102, 318] on div "Integrations" at bounding box center [109, 329] width 155 height 27
click at [89, 309] on textarea at bounding box center [110, 312] width 144 height 10
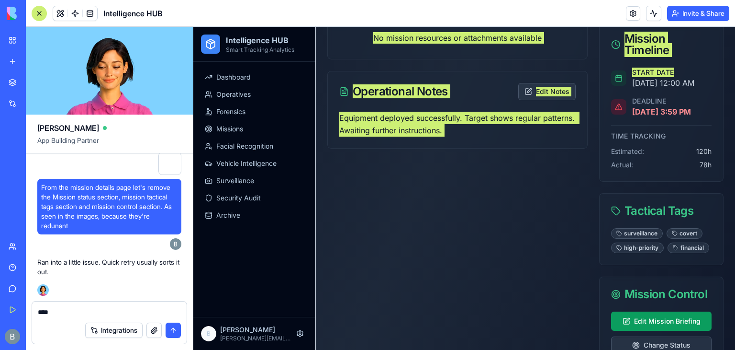
type textarea "*****"
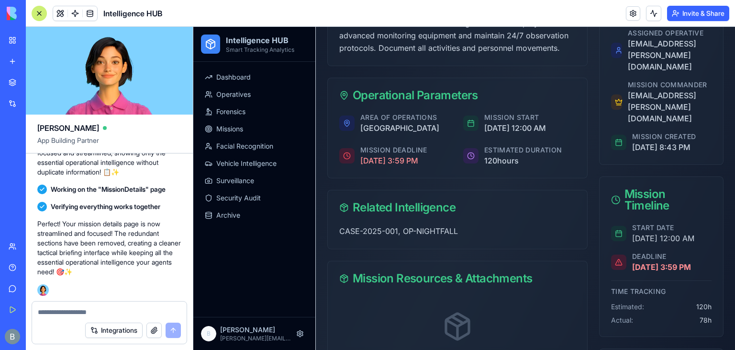
scroll to position [499, 34]
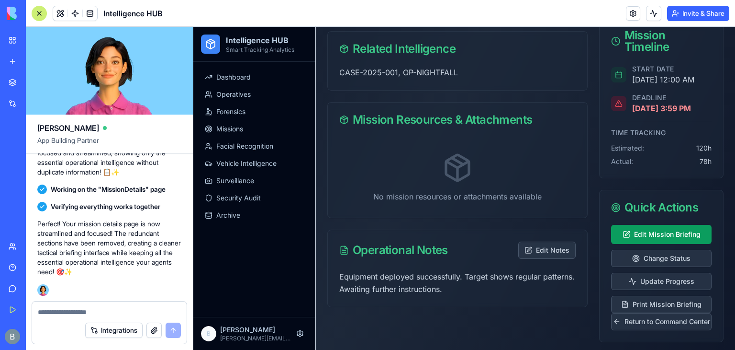
click at [52, 313] on textarea at bounding box center [110, 312] width 144 height 10
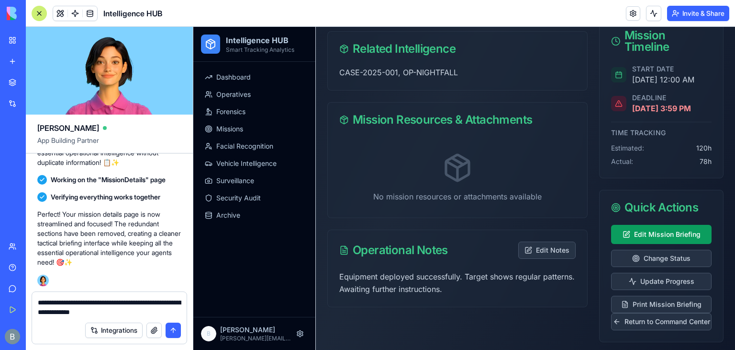
type textarea "**********"
click at [151, 315] on textarea "**********" at bounding box center [110, 306] width 144 height 19
paste textarea
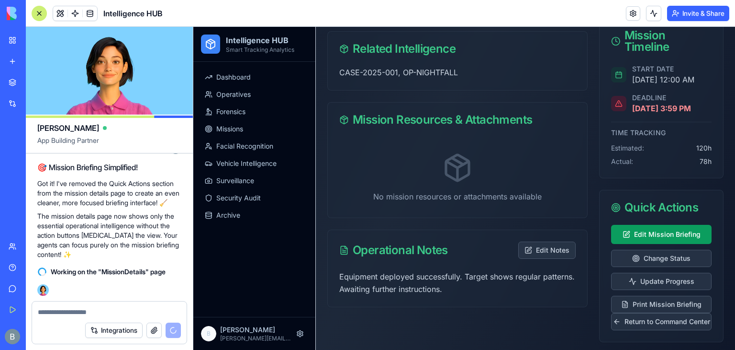
scroll to position [20598, 0]
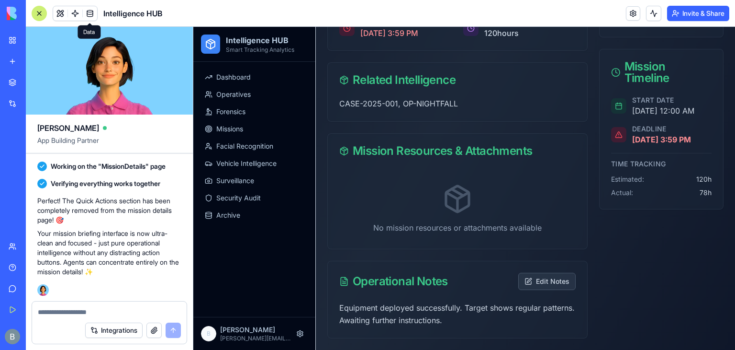
click at [77, 315] on textarea at bounding box center [109, 312] width 143 height 10
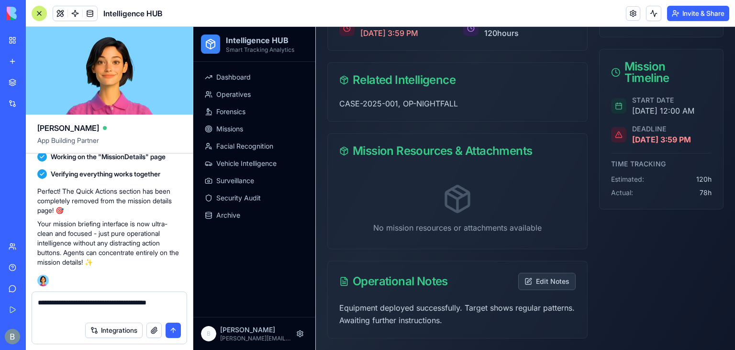
paste textarea "**********"
type textarea "**********"
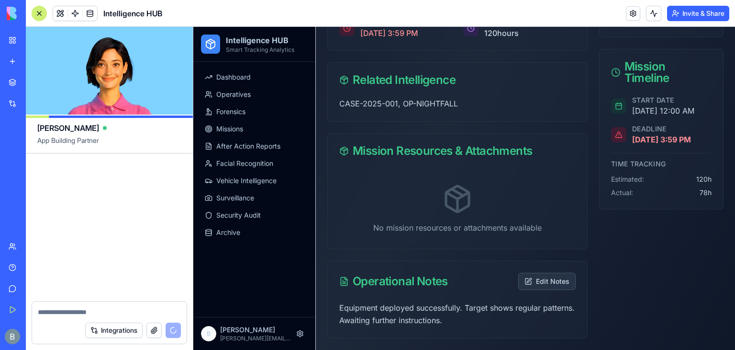
scroll to position [21352, 0]
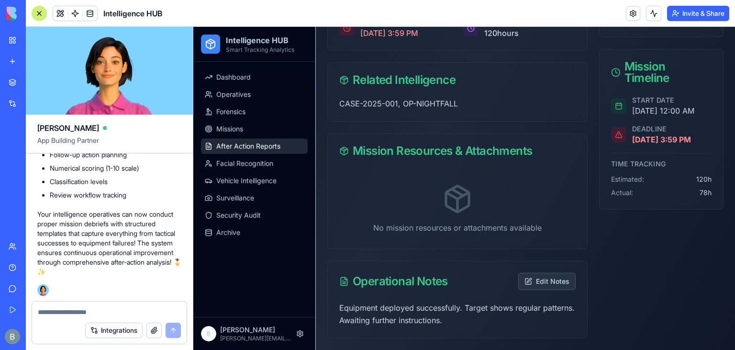
click at [239, 148] on span "After Action Reports" at bounding box center [248, 146] width 64 height 10
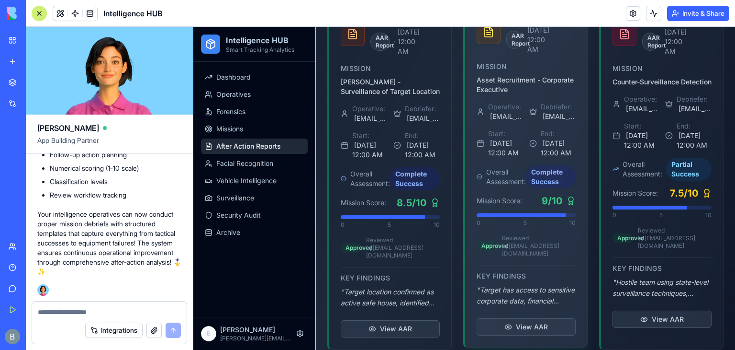
scroll to position [599, 0]
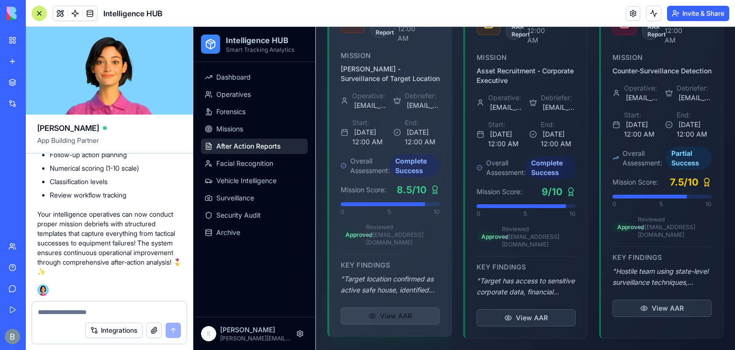
click at [396, 324] on button "View AAR" at bounding box center [390, 315] width 99 height 17
click at [410, 314] on button "View AAR" at bounding box center [390, 315] width 99 height 17
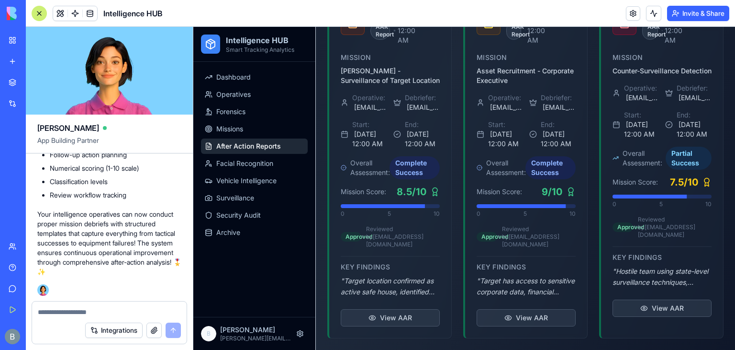
click at [102, 310] on textarea at bounding box center [110, 312] width 144 height 10
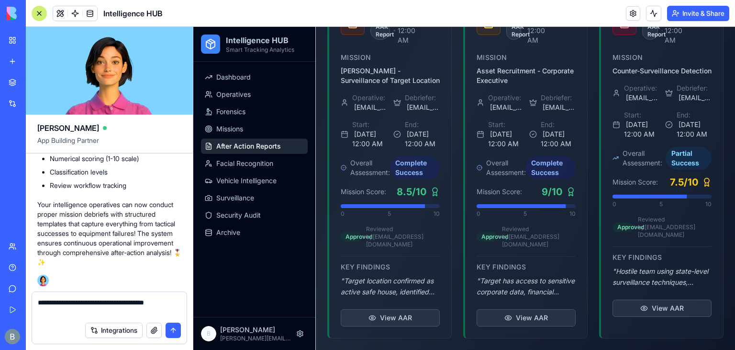
type textarea "**********"
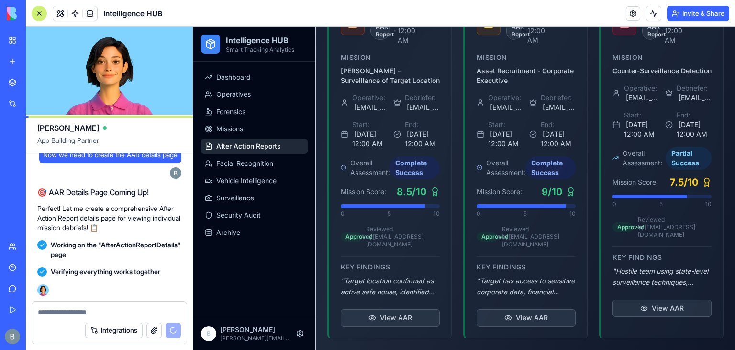
scroll to position [21933, 0]
